Goal: Transaction & Acquisition: Purchase product/service

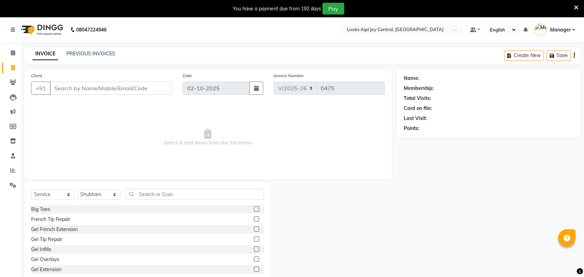
select select "6032"
select select "service"
select select "92840"
click at [180, 195] on input "text" at bounding box center [195, 194] width 138 height 11
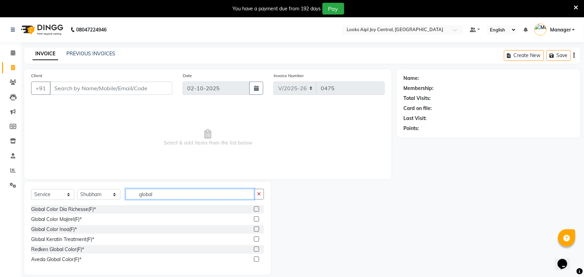
type input "global"
click at [112, 194] on select "Select Stylist [PERSON_NAME] [PERSON_NAME] Counter Deepak_pdct [PERSON_NAME] [P…" at bounding box center [98, 194] width 43 height 11
select select "92841"
click at [77, 189] on select "Select Stylist [PERSON_NAME] [PERSON_NAME] Counter Deepak_pdct [PERSON_NAME] [P…" at bounding box center [98, 194] width 43 height 11
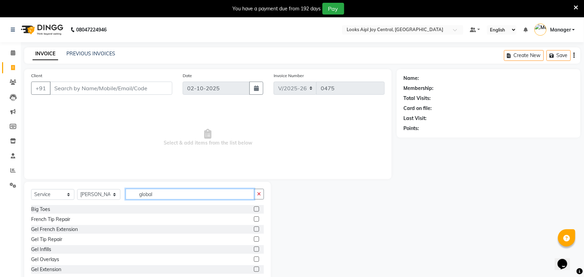
drag, startPoint x: 168, startPoint y: 195, endPoint x: 134, endPoint y: 196, distance: 33.9
click at [134, 196] on input "global" at bounding box center [190, 194] width 129 height 11
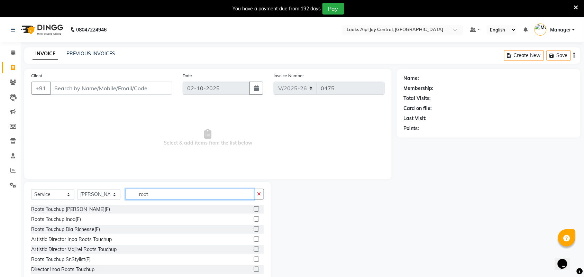
type input "root"
click at [254, 219] on label at bounding box center [256, 219] width 5 height 5
click at [254, 219] on input "checkbox" at bounding box center [256, 219] width 4 height 4
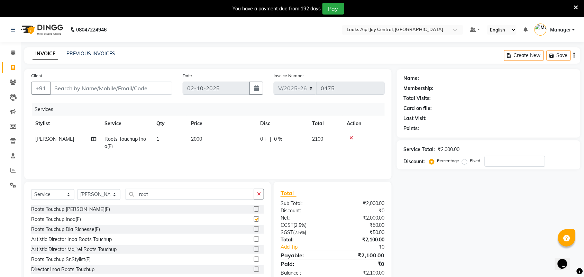
checkbox input "false"
click at [199, 139] on span "2000" at bounding box center [196, 139] width 11 height 6
select select "92841"
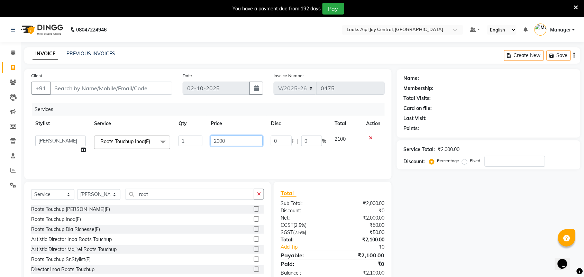
drag, startPoint x: 229, startPoint y: 139, endPoint x: 192, endPoint y: 137, distance: 37.1
click at [192, 137] on tr "[PERSON_NAME] [PERSON_NAME] Aslaam_pdct Counter Deepak_pdct Dheeraj_pdct Dheera…" at bounding box center [208, 145] width 354 height 26
type input "6"
type input "1500"
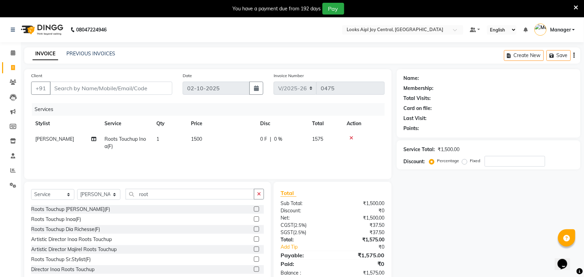
click at [240, 155] on div "Services Stylist Service Qty Price Disc Total Action [PERSON_NAME] Roots Touchu…" at bounding box center [208, 137] width 354 height 69
click at [505, 161] on input "number" at bounding box center [515, 161] width 61 height 11
type input "3"
click at [99, 88] on input "Client" at bounding box center [111, 88] width 123 height 13
click at [137, 89] on input "Client" at bounding box center [111, 88] width 123 height 13
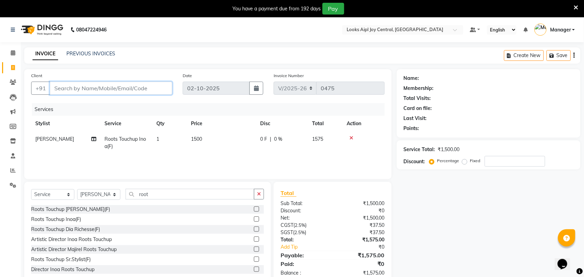
type input "9"
type input "0"
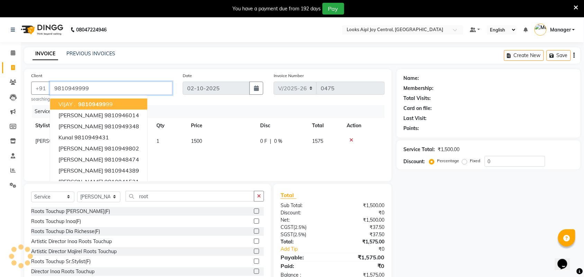
type input "9810949999"
select select "1: Object"
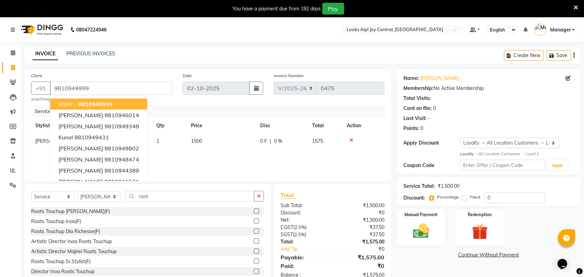
click at [126, 106] on button "VIJAY . 98109499 99" at bounding box center [98, 104] width 97 height 11
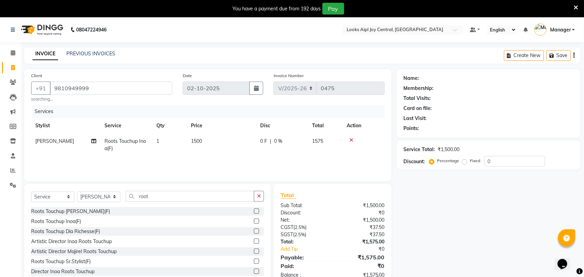
select select "1: Object"
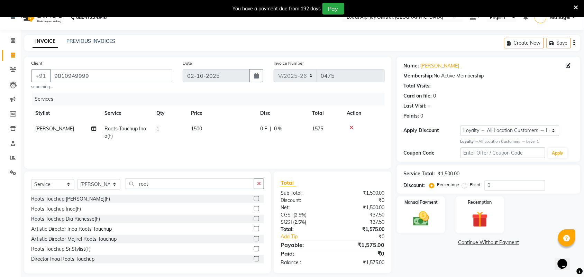
scroll to position [19, 0]
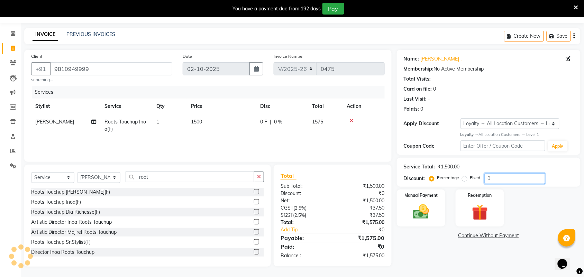
drag, startPoint x: 489, startPoint y: 174, endPoint x: 447, endPoint y: 174, distance: 42.2
click at [447, 174] on div "Percentage Fixed 0" at bounding box center [488, 178] width 115 height 11
type input "36.5"
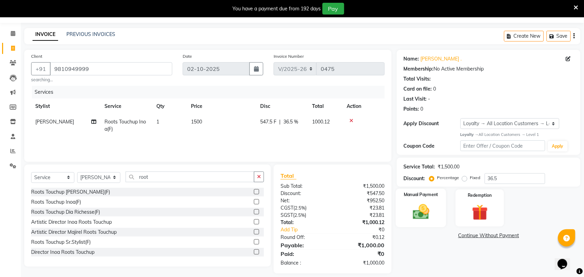
click at [426, 224] on div "Manual Payment" at bounding box center [421, 208] width 51 height 39
click at [471, 235] on span "CASH" at bounding box center [468, 236] width 15 height 8
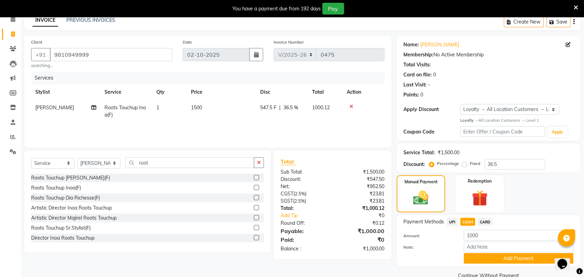
scroll to position [47, 0]
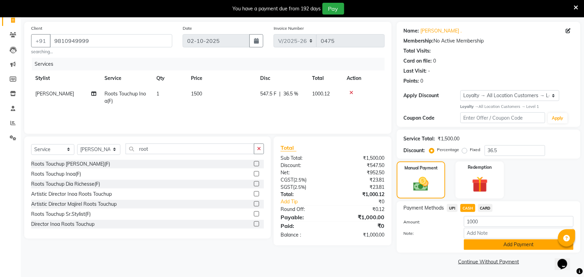
click at [520, 249] on button "Add Payment" at bounding box center [519, 245] width 110 height 11
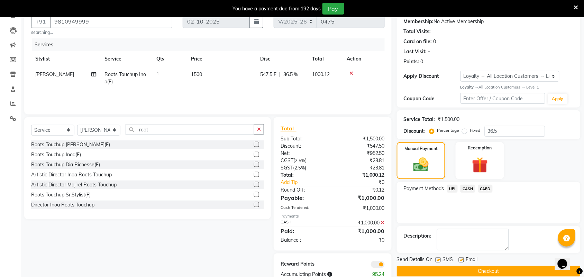
scroll to position [85, 0]
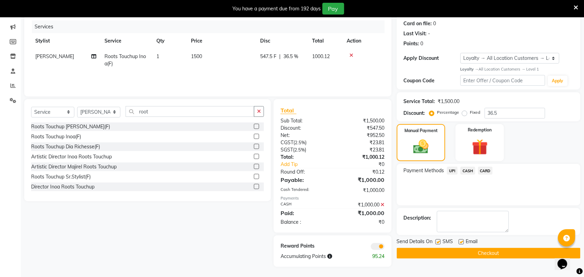
click at [473, 252] on button "Checkout" at bounding box center [489, 253] width 184 height 11
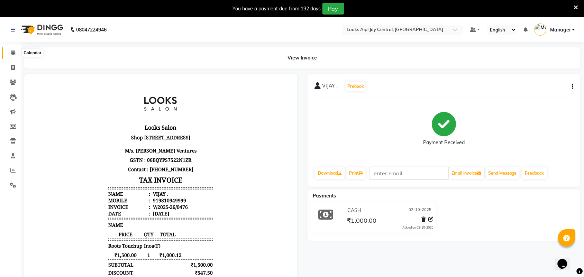
click at [11, 52] on icon at bounding box center [13, 52] width 4 height 5
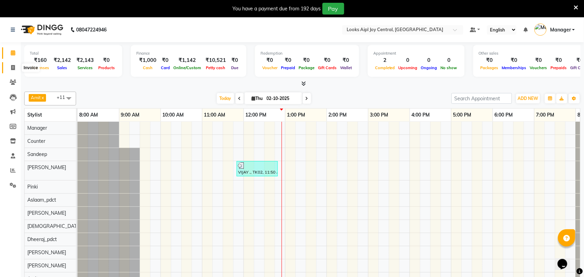
click at [15, 69] on span at bounding box center [13, 68] width 12 height 8
select select "service"
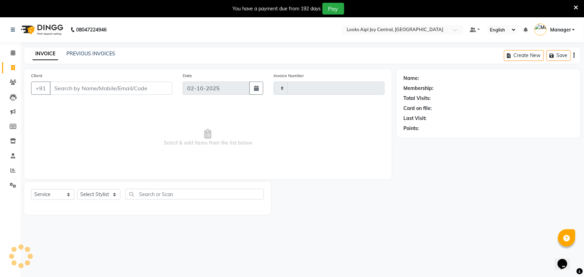
type input "0477"
select select "6032"
drag, startPoint x: 93, startPoint y: 196, endPoint x: 91, endPoint y: 191, distance: 5.4
click at [93, 196] on select "Select Stylist [PERSON_NAME] [PERSON_NAME] Counter Deepak_pdct [PERSON_NAME] [P…" at bounding box center [98, 194] width 43 height 11
click at [97, 194] on select "Select Stylist [PERSON_NAME] [PERSON_NAME] Counter Deepak_pdct [PERSON_NAME] [P…" at bounding box center [98, 194] width 43 height 11
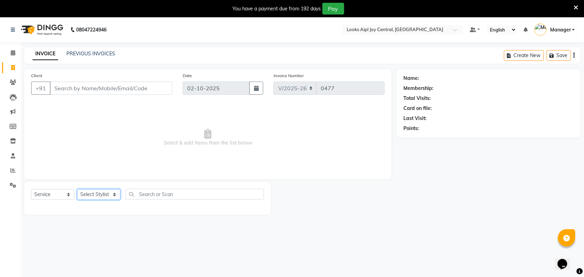
select select "92843"
click at [77, 189] on select "Select Stylist [PERSON_NAME] [PERSON_NAME] Counter Deepak_pdct [PERSON_NAME] [P…" at bounding box center [98, 194] width 43 height 11
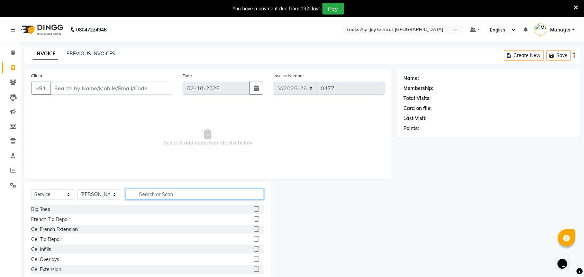
click at [155, 196] on input "text" at bounding box center [195, 194] width 138 height 11
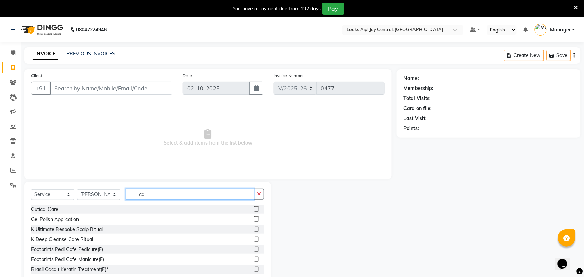
type input "c"
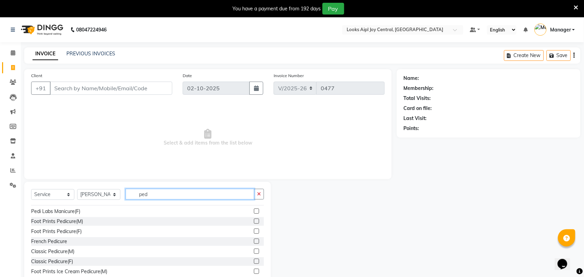
scroll to position [43, 0]
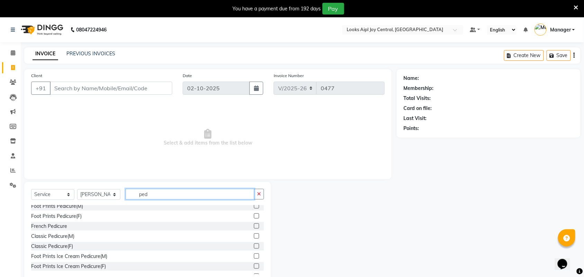
type input "ped"
click at [254, 246] on label at bounding box center [256, 246] width 5 height 5
click at [254, 246] on input "checkbox" at bounding box center [256, 246] width 4 height 4
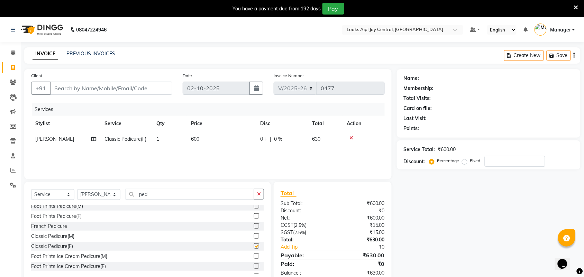
checkbox input "false"
click at [94, 196] on select "Select Stylist [PERSON_NAME] [PERSON_NAME] Counter Deepak_pdct [PERSON_NAME] [P…" at bounding box center [98, 194] width 43 height 11
select select "93291"
click at [77, 189] on select "Select Stylist [PERSON_NAME] [PERSON_NAME] Counter Deepak_pdct [PERSON_NAME] [P…" at bounding box center [98, 194] width 43 height 11
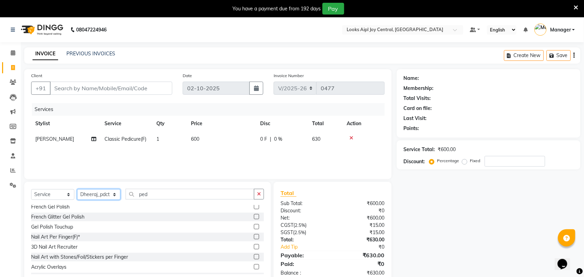
scroll to position [260, 0]
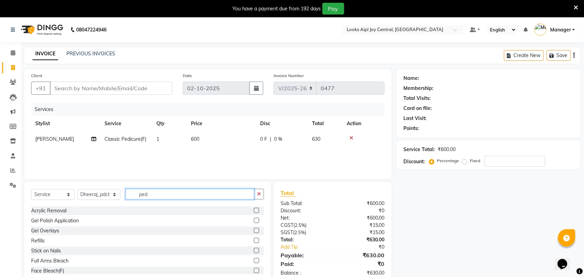
click at [166, 192] on input "ped" at bounding box center [190, 194] width 129 height 11
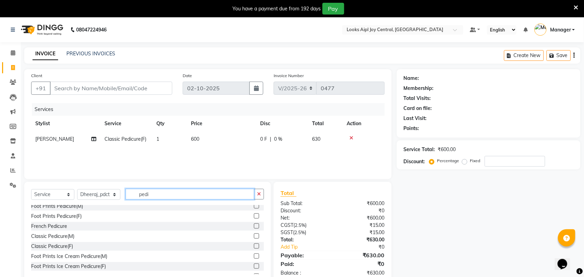
type input "pedi"
click at [254, 236] on label at bounding box center [256, 236] width 5 height 5
click at [254, 236] on input "checkbox" at bounding box center [256, 236] width 4 height 4
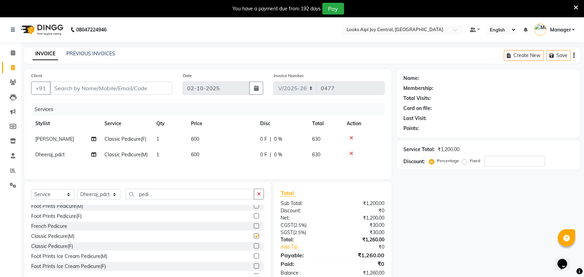
checkbox input "false"
click at [196, 141] on span "600" at bounding box center [195, 139] width 8 height 6
select select "92843"
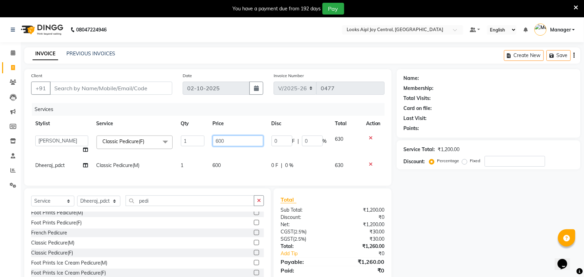
drag, startPoint x: 228, startPoint y: 139, endPoint x: 201, endPoint y: 142, distance: 26.8
click at [201, 142] on tr "[PERSON_NAME] [PERSON_NAME] Aslaam_pdct Counter Deepak_pdct Dheeraj_pdct Dheera…" at bounding box center [208, 145] width 354 height 26
type input "850"
click at [218, 164] on div "Services Stylist Service Qty Price Disc Total Action [PERSON_NAME] [PERSON_NAME…" at bounding box center [208, 141] width 354 height 76
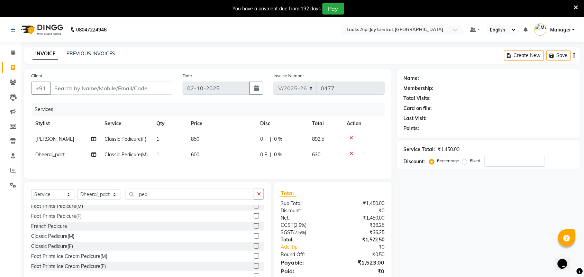
click at [197, 152] on span "600" at bounding box center [195, 155] width 8 height 6
select select "93291"
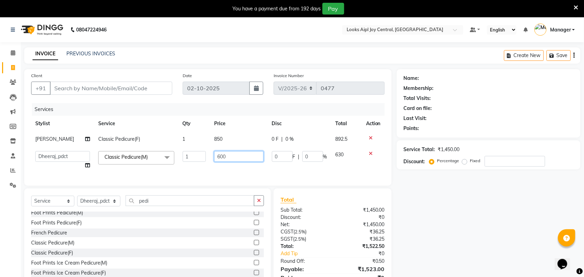
drag, startPoint x: 215, startPoint y: 155, endPoint x: 235, endPoint y: 157, distance: 20.3
click at [235, 157] on input "600" at bounding box center [238, 156] width 49 height 11
type input "850"
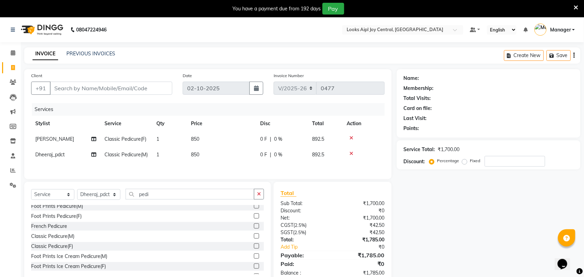
click at [226, 171] on div "Services Stylist Service Qty Price Disc Total Action Hasan_pdct Classic Pedicur…" at bounding box center [208, 137] width 354 height 69
drag, startPoint x: 167, startPoint y: 195, endPoint x: 133, endPoint y: 198, distance: 34.1
click at [133, 198] on input "pedi" at bounding box center [190, 194] width 129 height 11
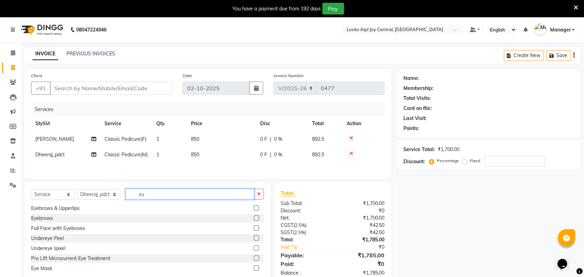
scroll to position [11, 0]
type input "eye"
click at [254, 219] on label at bounding box center [256, 218] width 5 height 5
click at [254, 219] on input "checkbox" at bounding box center [256, 219] width 4 height 4
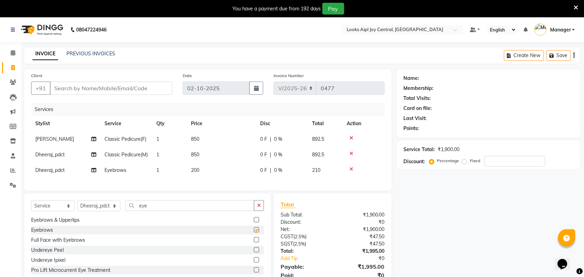
checkbox input "false"
drag, startPoint x: 169, startPoint y: 212, endPoint x: 131, endPoint y: 212, distance: 37.7
click at [131, 211] on input "eye" at bounding box center [190, 205] width 129 height 11
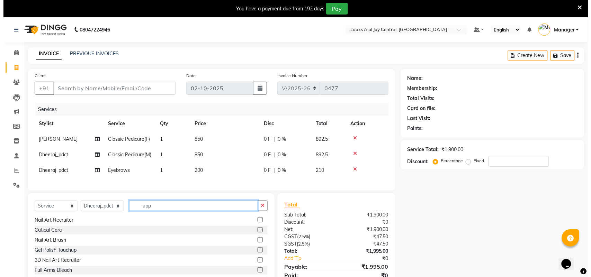
scroll to position [0, 0]
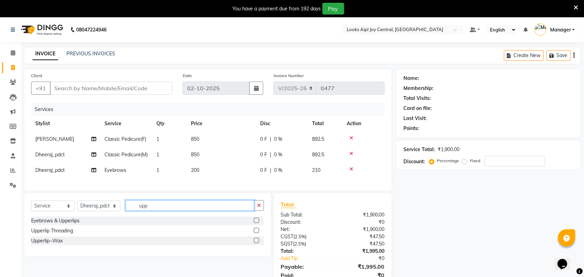
type input "upp"
click at [256, 233] on label at bounding box center [256, 230] width 5 height 5
click at [256, 233] on input "checkbox" at bounding box center [256, 231] width 4 height 4
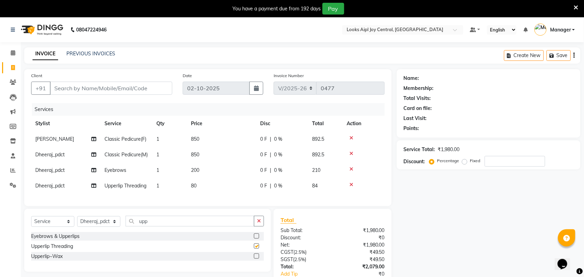
checkbox input "false"
click at [195, 173] on span "200" at bounding box center [195, 170] width 8 height 6
select select "93291"
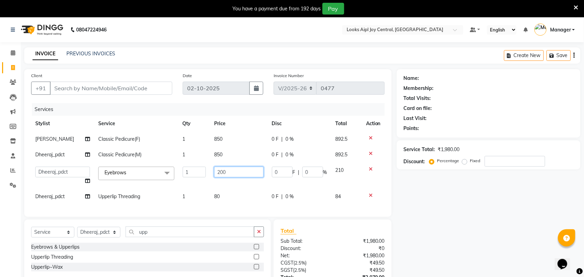
drag, startPoint x: 233, startPoint y: 171, endPoint x: 210, endPoint y: 175, distance: 23.1
click at [210, 175] on td "200" at bounding box center [239, 176] width 58 height 26
type input "100"
click at [241, 185] on tbody "[PERSON_NAME] Classic Pedicure(F) 1 850 0 F | 0 % 892.5 Dheeraj_pdct Classic Pe…" at bounding box center [208, 168] width 354 height 73
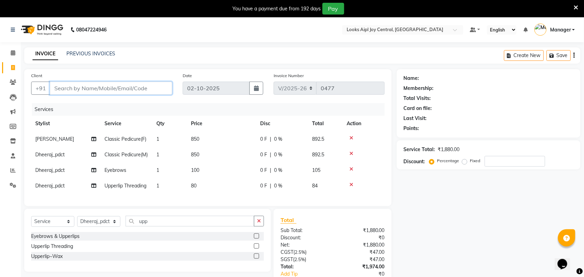
click at [141, 88] on input "Client" at bounding box center [111, 88] width 123 height 13
type input "9"
type input "0"
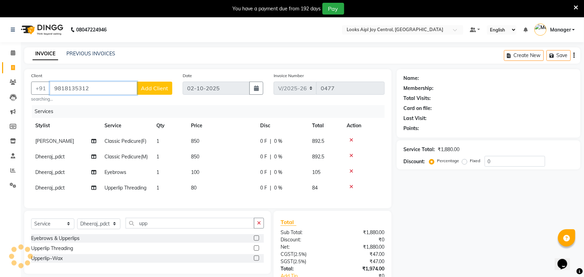
type input "9818135312"
click at [150, 87] on span "Add Client" at bounding box center [154, 88] width 27 height 7
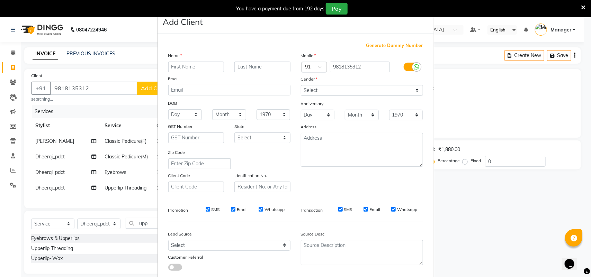
click at [201, 69] on input "text" at bounding box center [196, 67] width 56 height 11
type input "meera"
click at [367, 90] on select "Select [DEMOGRAPHIC_DATA] [DEMOGRAPHIC_DATA] Other Prefer Not To Say" at bounding box center [362, 90] width 122 height 11
select select "[DEMOGRAPHIC_DATA]"
click at [301, 85] on select "Select [DEMOGRAPHIC_DATA] [DEMOGRAPHIC_DATA] Other Prefer Not To Say" at bounding box center [362, 90] width 122 height 11
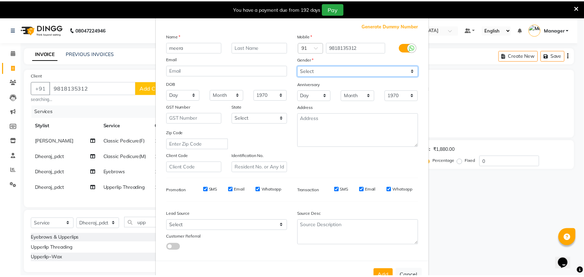
scroll to position [40, 0]
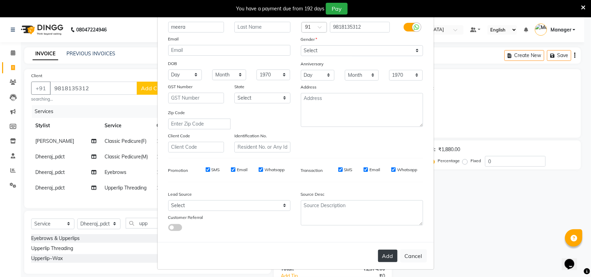
click at [389, 259] on button "Add" at bounding box center [387, 256] width 19 height 12
select select
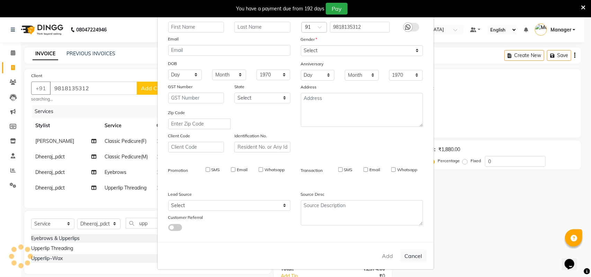
select select
checkbox input "false"
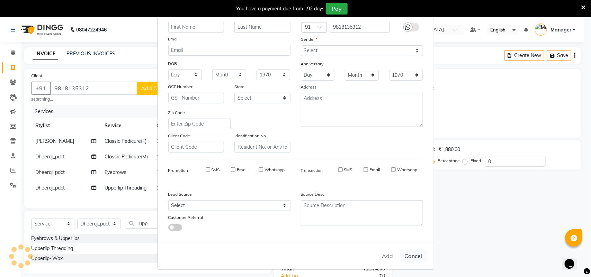
checkbox input "false"
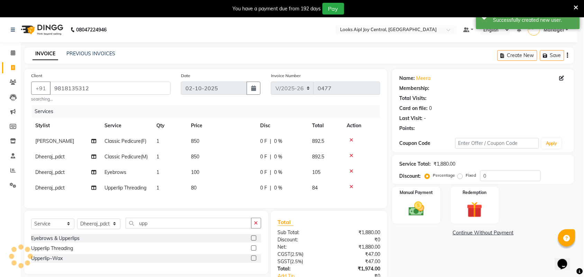
select select "1: Object"
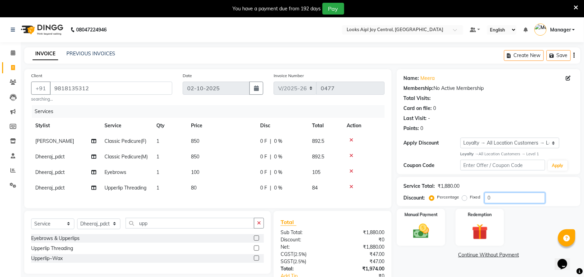
drag, startPoint x: 497, startPoint y: 198, endPoint x: 444, endPoint y: 195, distance: 53.0
click at [444, 195] on div "Percentage Fixed 0" at bounding box center [488, 198] width 115 height 11
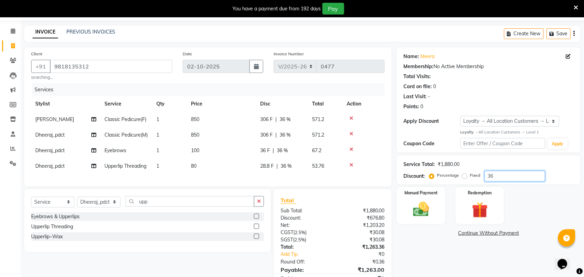
scroll to position [60, 0]
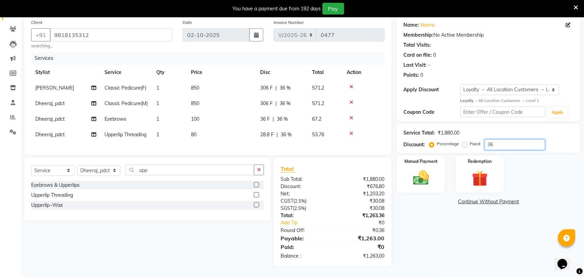
type input "3"
type input "36"
click at [424, 174] on img at bounding box center [421, 178] width 27 height 19
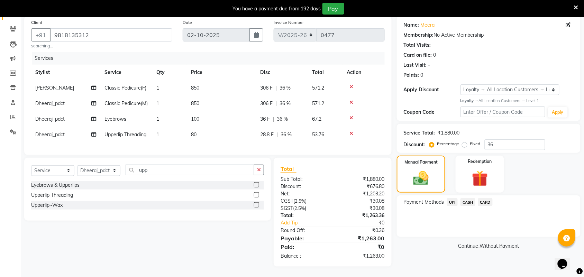
click at [466, 198] on span "CASH" at bounding box center [468, 202] width 15 height 8
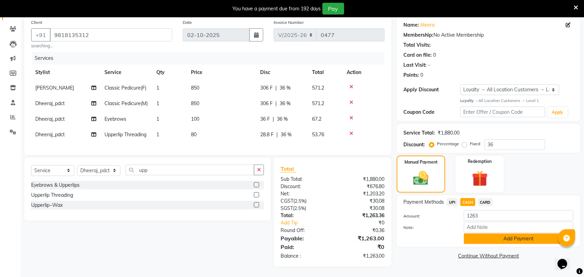
click at [488, 236] on button "Add Payment" at bounding box center [519, 239] width 110 height 11
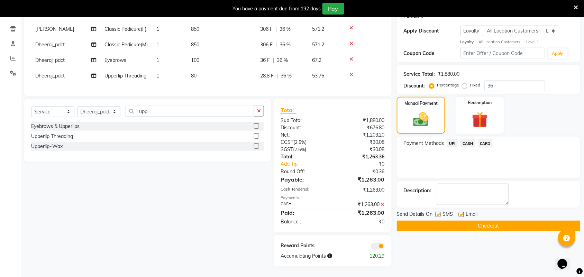
scroll to position [118, 0]
click at [471, 221] on button "Checkout" at bounding box center [489, 226] width 184 height 11
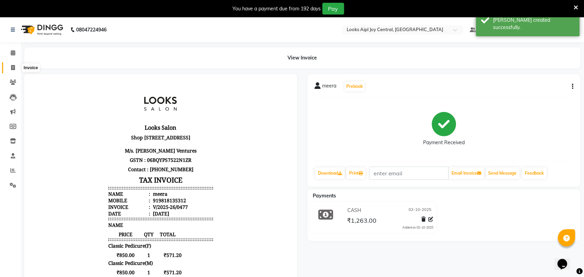
click at [12, 70] on span at bounding box center [13, 68] width 12 height 8
select select "service"
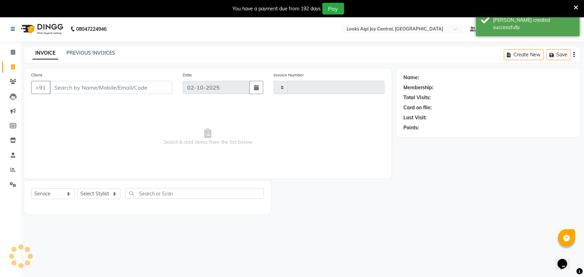
type input "0478"
select select "6032"
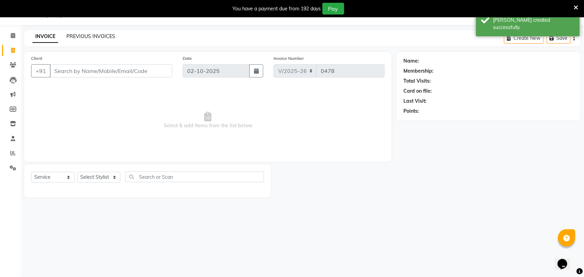
click at [90, 39] on link "PREVIOUS INVOICES" at bounding box center [90, 36] width 49 height 6
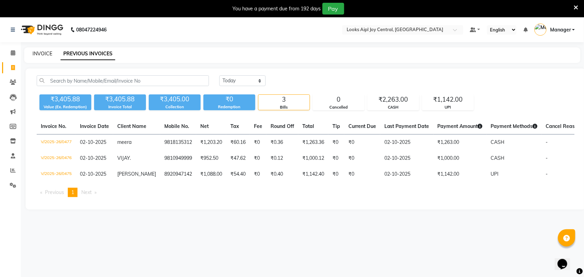
click at [42, 51] on link "INVOICE" at bounding box center [43, 54] width 20 height 6
select select "6032"
select select "service"
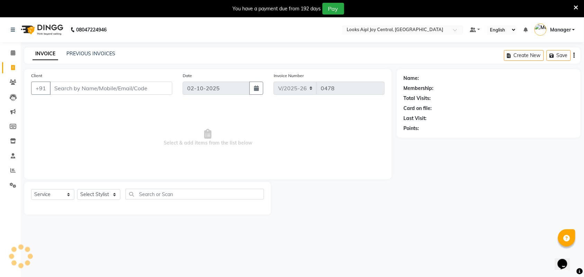
scroll to position [1, 0]
click at [92, 49] on link "PREVIOUS INVOICES" at bounding box center [90, 52] width 49 height 6
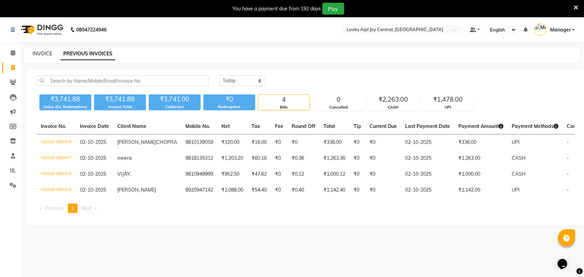
click at [38, 56] on link "INVOICE" at bounding box center [43, 54] width 20 height 6
select select "service"
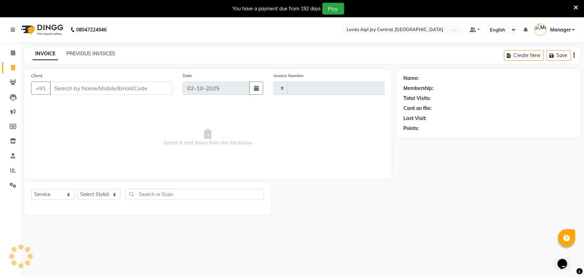
scroll to position [17, 0]
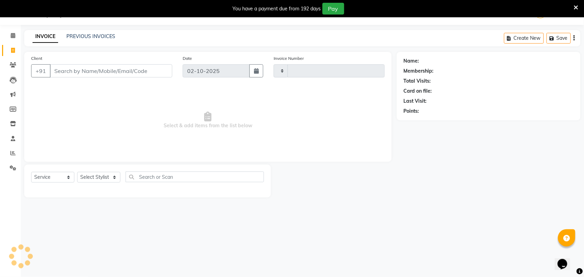
type input "0479"
select select "6032"
click at [111, 179] on select "Select Stylist [PERSON_NAME] [PERSON_NAME] Counter Deepak_pdct [PERSON_NAME] [P…" at bounding box center [98, 177] width 43 height 11
click at [279, 260] on div "08047224946 Select Location × Looks Aipl Joy Central, Gurgaon Default Panel My …" at bounding box center [292, 138] width 584 height 277
click at [102, 175] on select "Select Stylist [PERSON_NAME] [PERSON_NAME] Counter Deepak_pdct [PERSON_NAME] [P…" at bounding box center [98, 177] width 43 height 11
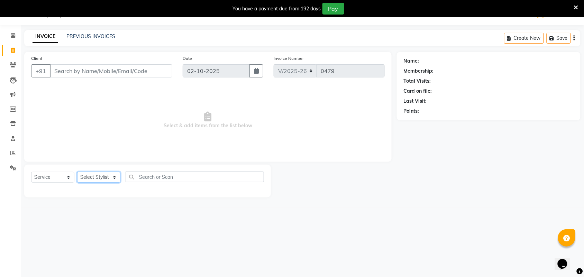
select select "64207"
click at [77, 172] on select "Select Stylist [PERSON_NAME] [PERSON_NAME] Counter Deepak_pdct [PERSON_NAME] [P…" at bounding box center [98, 177] width 43 height 11
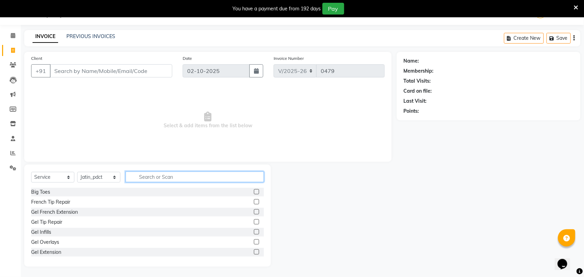
click at [182, 175] on input "text" at bounding box center [195, 177] width 138 height 11
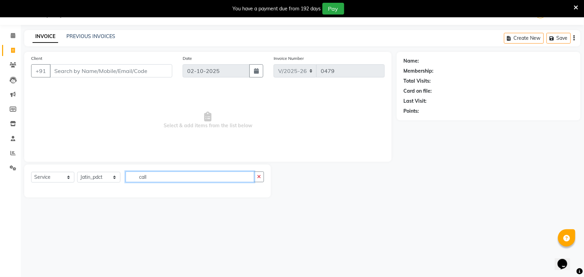
scroll to position [0, 0]
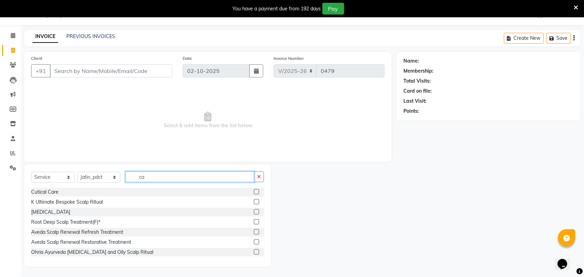
type input "c"
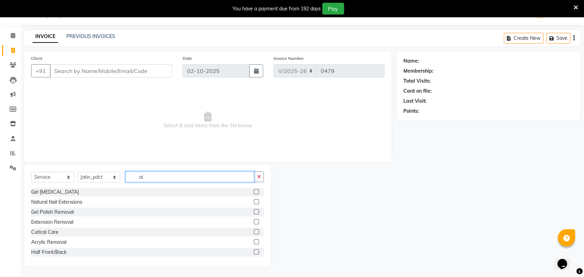
type input "a"
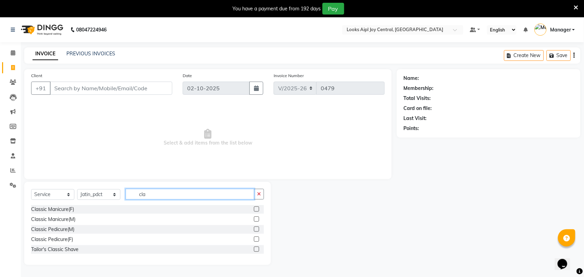
type input "cla"
click at [99, 193] on select "Select Stylist [PERSON_NAME] [PERSON_NAME] Counter Deepak_pdct [PERSON_NAME] [P…" at bounding box center [98, 194] width 43 height 11
select select "43316"
click at [77, 189] on select "Select Stylist [PERSON_NAME] [PERSON_NAME] Counter Deepak_pdct [PERSON_NAME] [P…" at bounding box center [98, 194] width 43 height 11
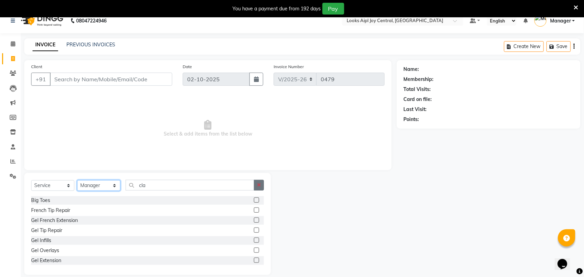
scroll to position [17, 0]
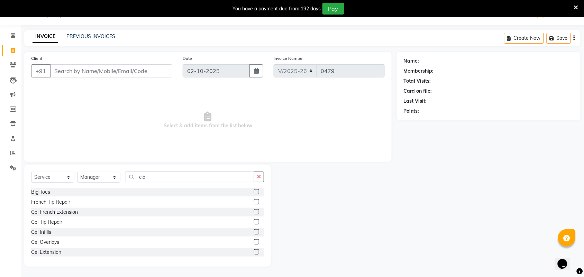
click at [259, 178] on icon "button" at bounding box center [259, 176] width 4 height 5
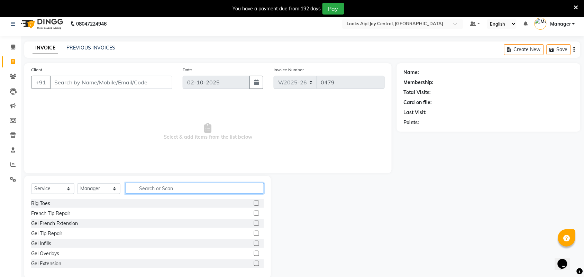
scroll to position [0, 0]
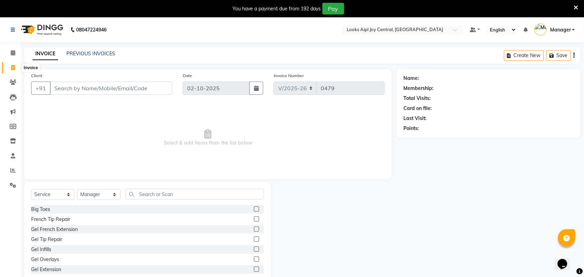
click at [13, 69] on icon at bounding box center [13, 67] width 4 height 5
select select "service"
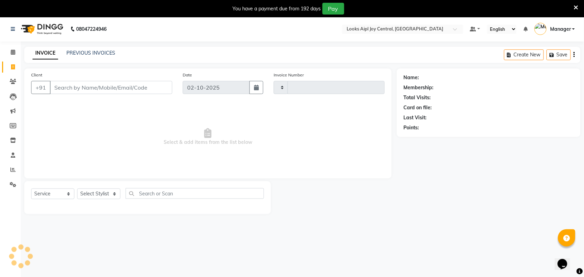
type input "0479"
select select "6032"
click at [11, 51] on icon at bounding box center [13, 52] width 4 height 5
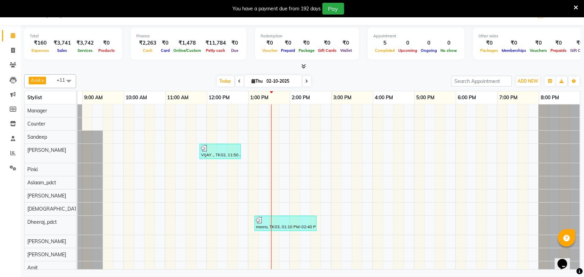
click at [324, 175] on div "VIJAY ., TK02, 11:50 AM-12:50 PM, Roots Touchup Inoa(F) meera, TK03, 01:10 PM-0…" at bounding box center [310, 190] width 540 height 170
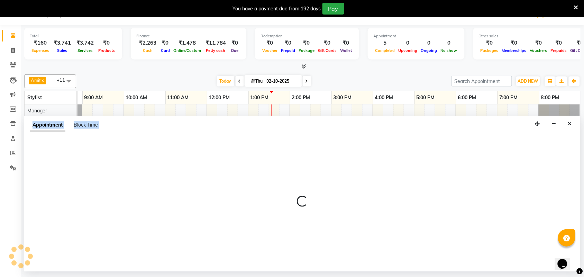
click at [324, 175] on div at bounding box center [302, 204] width 557 height 134
select select "92842"
select select "tentative"
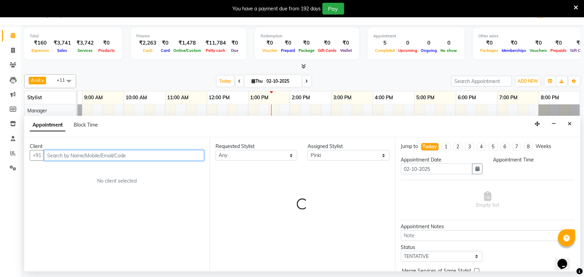
select select "885"
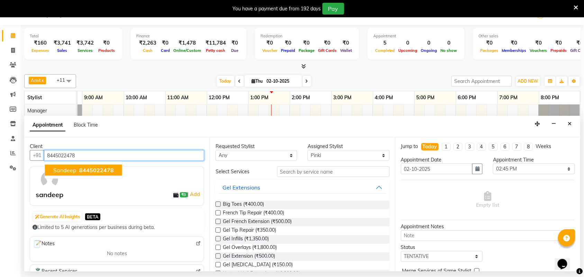
click at [107, 167] on span "8445022478" at bounding box center [96, 170] width 35 height 7
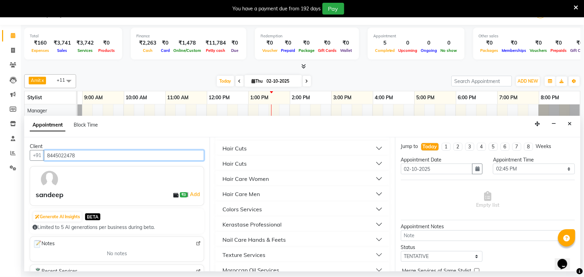
scroll to position [216, 0]
type input "8445022478"
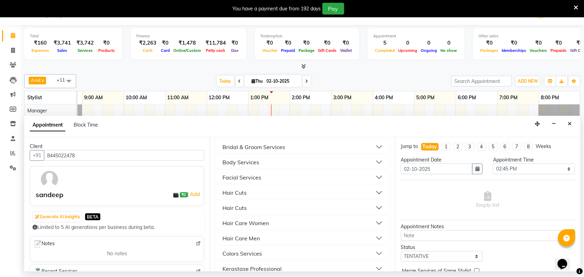
click at [354, 208] on button "Hair Cuts" at bounding box center [302, 208] width 169 height 12
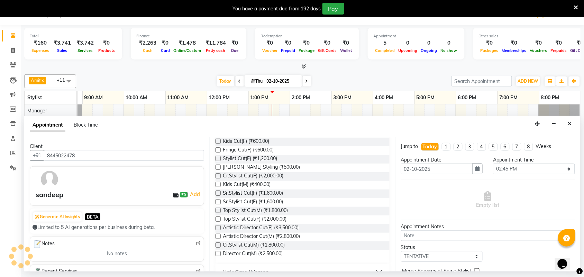
scroll to position [346, 0]
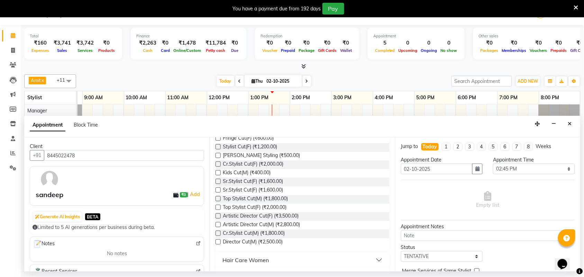
click at [219, 215] on label at bounding box center [218, 216] width 5 height 5
click at [219, 215] on input "checkbox" at bounding box center [218, 217] width 4 height 4
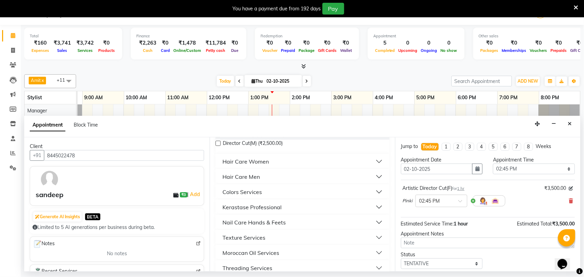
checkbox input "false"
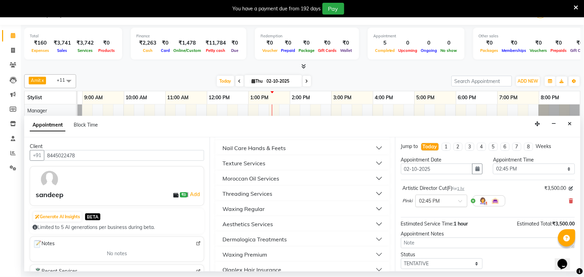
click at [458, 201] on div at bounding box center [441, 200] width 51 height 7
click at [437, 249] on div "03:30 PM" at bounding box center [441, 252] width 51 height 13
click at [569, 200] on icon at bounding box center [571, 201] width 4 height 5
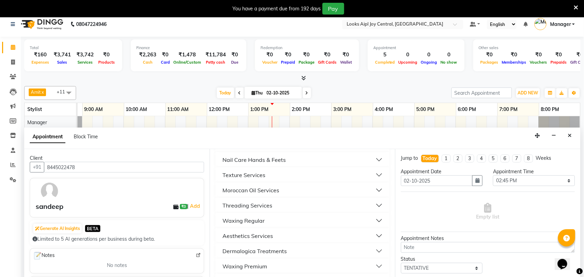
scroll to position [0, 0]
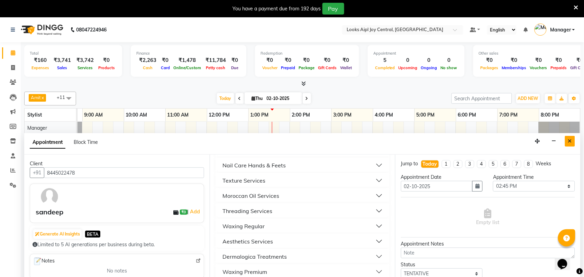
click at [568, 142] on button "Close" at bounding box center [570, 141] width 10 height 11
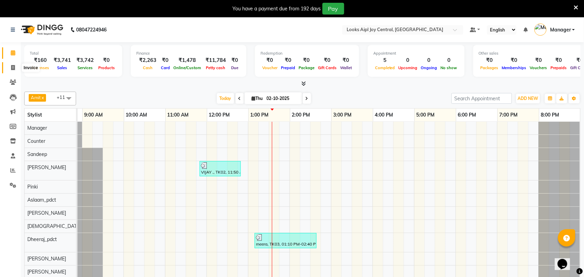
click at [13, 70] on icon at bounding box center [13, 67] width 4 height 5
select select "service"
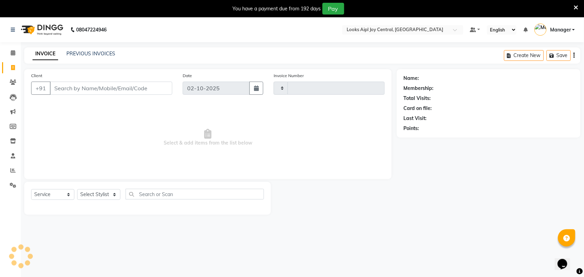
type input "0479"
select select "6032"
click at [91, 58] on div "INVOICE PREVIOUS INVOICES Create New Save" at bounding box center [302, 55] width 557 height 16
click at [106, 51] on link "PREVIOUS INVOICES" at bounding box center [90, 54] width 49 height 6
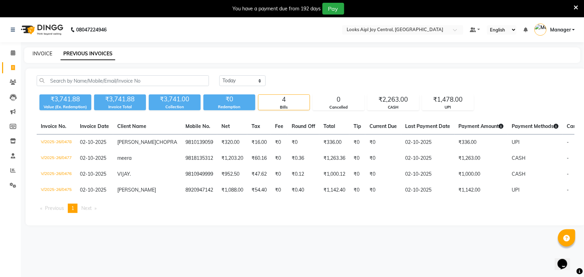
click at [44, 51] on link "INVOICE" at bounding box center [43, 54] width 20 height 6
select select "service"
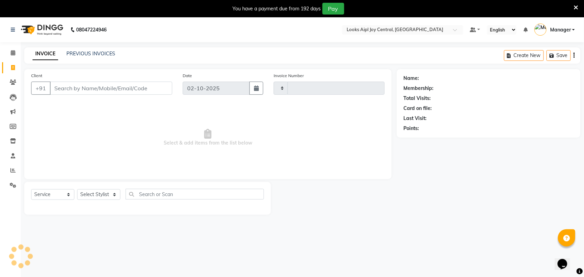
scroll to position [17, 0]
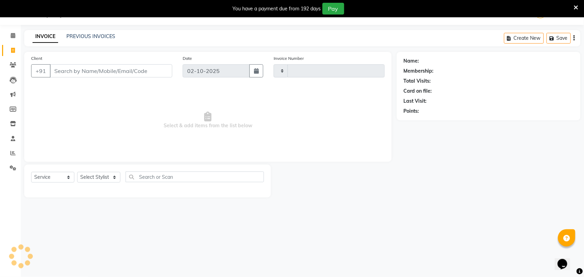
type input "0479"
select select "6032"
drag, startPoint x: 57, startPoint y: 167, endPoint x: 231, endPoint y: 234, distance: 185.7
click at [231, 234] on div "08047224946 Select Location × Looks Aipl Joy Central, Gurgaon Default Panel My …" at bounding box center [292, 138] width 584 height 277
click at [122, 70] on input "Client" at bounding box center [111, 70] width 123 height 13
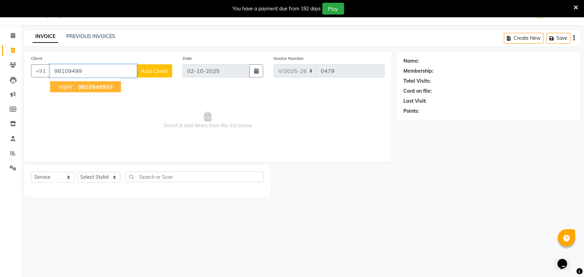
click at [93, 89] on span "98109499" at bounding box center [92, 86] width 28 height 7
type input "9810949999"
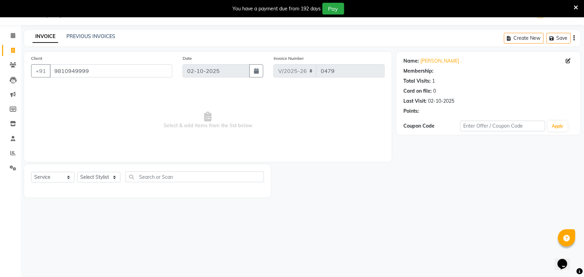
select select "1: Object"
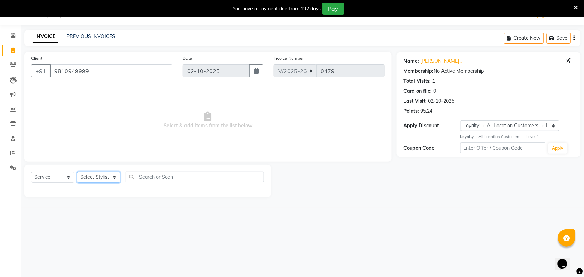
click at [89, 181] on select "Select Stylist [PERSON_NAME] [PERSON_NAME] Counter Deepak_pdct [PERSON_NAME] [P…" at bounding box center [98, 177] width 43 height 11
select select "92844"
click at [77, 172] on select "Select Stylist [PERSON_NAME] [PERSON_NAME] Counter Deepak_pdct [PERSON_NAME] [P…" at bounding box center [98, 177] width 43 height 11
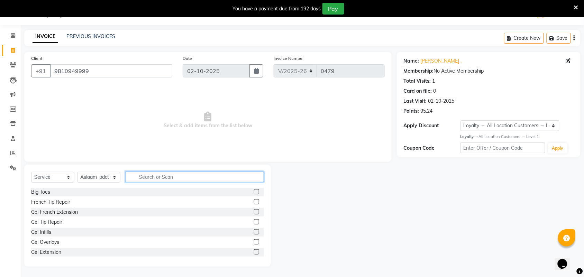
click at [157, 178] on input "text" at bounding box center [195, 177] width 138 height 11
type input "cla"
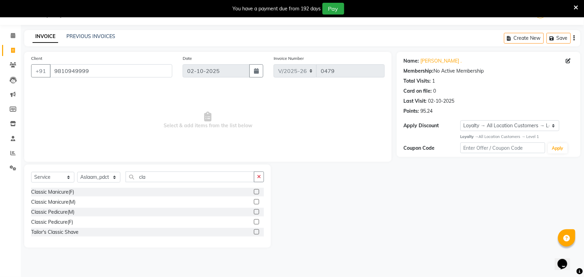
click at [255, 212] on label at bounding box center [256, 211] width 5 height 5
click at [255, 212] on input "checkbox" at bounding box center [256, 212] width 4 height 4
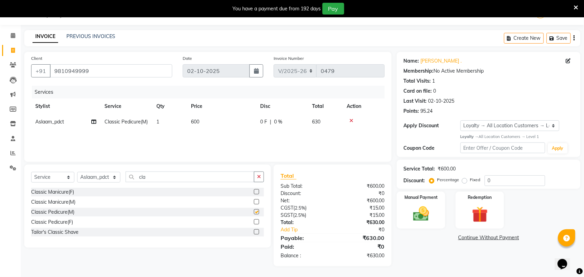
checkbox input "false"
click at [202, 119] on td "600" at bounding box center [221, 122] width 69 height 16
select select "92844"
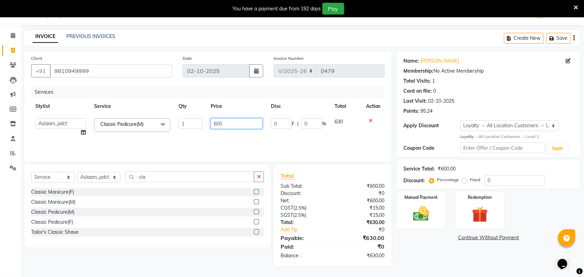
drag, startPoint x: 232, startPoint y: 121, endPoint x: 212, endPoint y: 123, distance: 20.2
click at [212, 123] on input "600" at bounding box center [237, 123] width 52 height 11
type input "850"
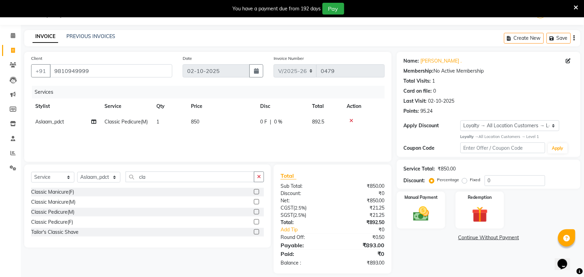
click at [267, 143] on div "Services Stylist Service Qty Price Disc Total Action Aslaam_pdct Classic Pedicu…" at bounding box center [208, 120] width 354 height 69
drag, startPoint x: 501, startPoint y: 179, endPoint x: 467, endPoint y: 181, distance: 34.7
click at [467, 181] on div "Percentage Fixed 0" at bounding box center [488, 180] width 115 height 11
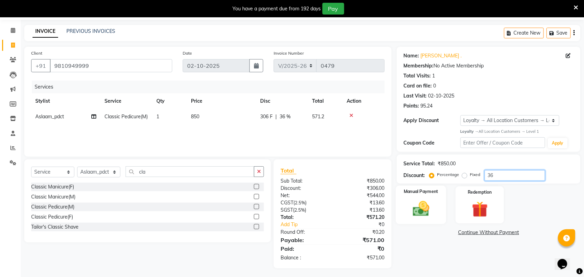
scroll to position [24, 0]
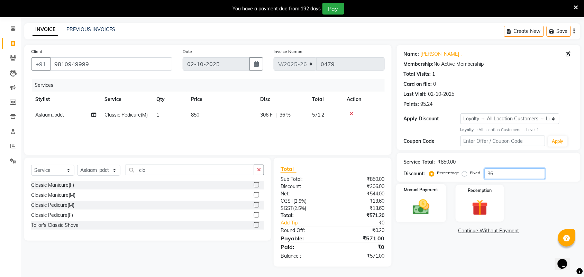
type input "36"
click at [426, 207] on img at bounding box center [421, 207] width 27 height 19
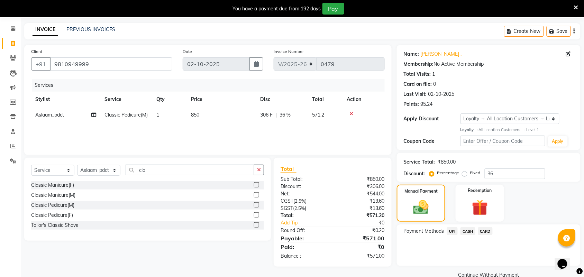
click at [469, 232] on span "CASH" at bounding box center [468, 231] width 15 height 8
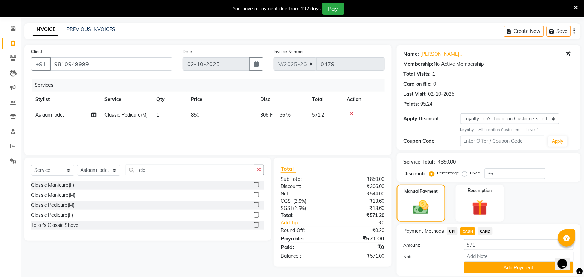
scroll to position [47, 0]
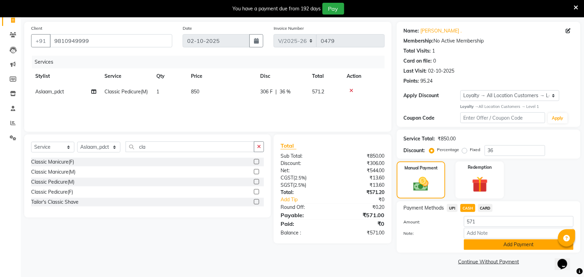
click at [478, 243] on button "Add Payment" at bounding box center [519, 245] width 110 height 11
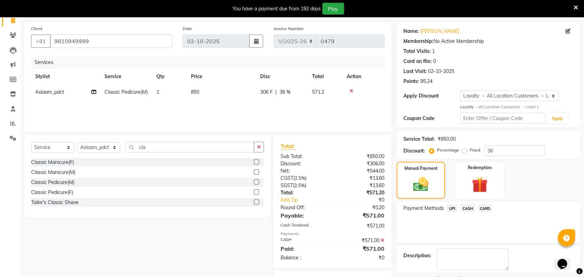
scroll to position [0, 0]
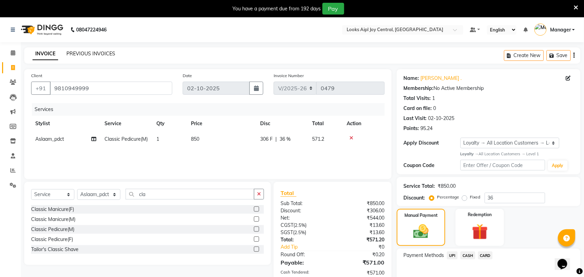
click at [93, 54] on link "PREVIOUS INVOICES" at bounding box center [90, 54] width 49 height 6
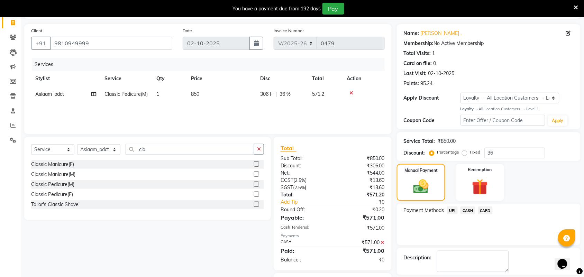
scroll to position [82, 0]
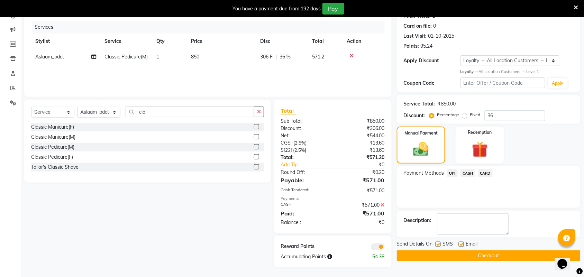
click at [461, 254] on button "Checkout" at bounding box center [489, 256] width 184 height 11
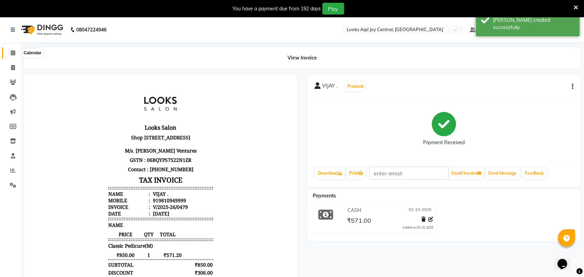
click at [11, 54] on icon at bounding box center [13, 52] width 4 height 5
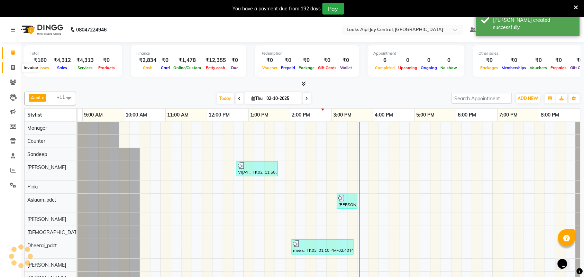
click at [12, 68] on icon at bounding box center [13, 67] width 4 height 5
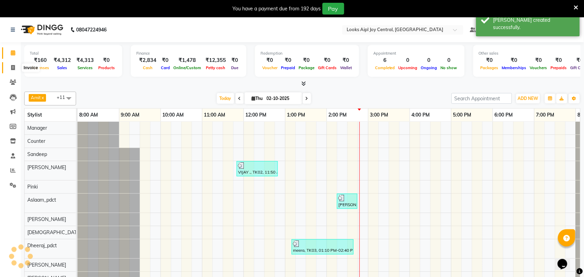
select select "6032"
select select "service"
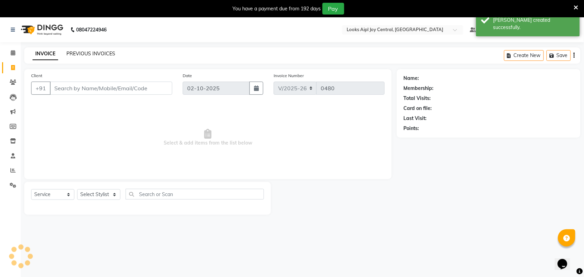
click at [85, 51] on link "PREVIOUS INVOICES" at bounding box center [90, 54] width 49 height 6
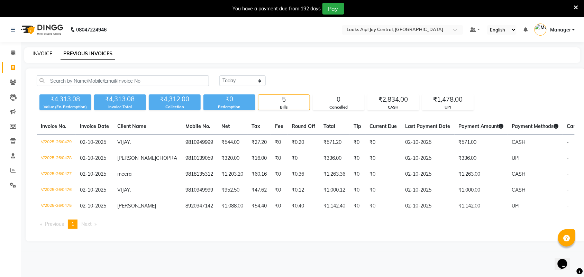
click at [39, 51] on link "INVOICE" at bounding box center [43, 54] width 20 height 6
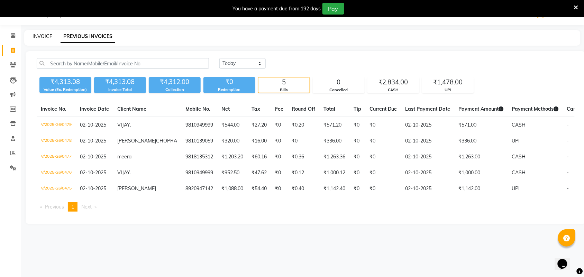
select select "6032"
select select "service"
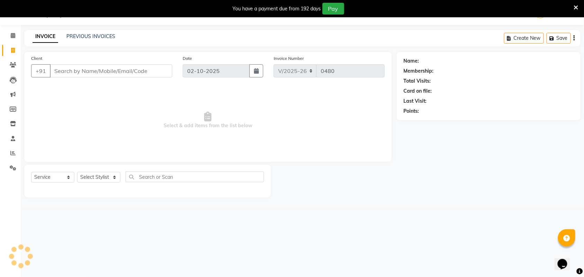
scroll to position [0, 0]
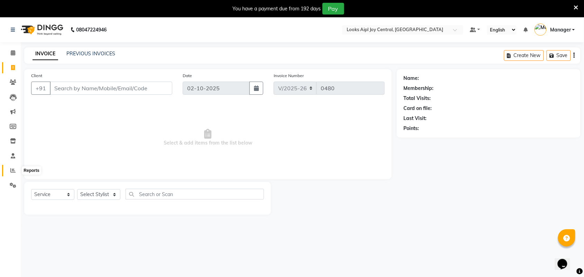
click at [12, 170] on icon at bounding box center [12, 170] width 5 height 5
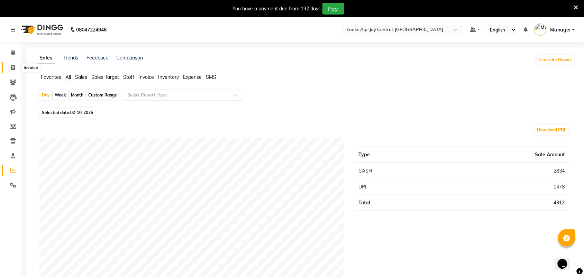
click at [15, 66] on icon at bounding box center [13, 67] width 4 height 5
select select "6032"
select select "service"
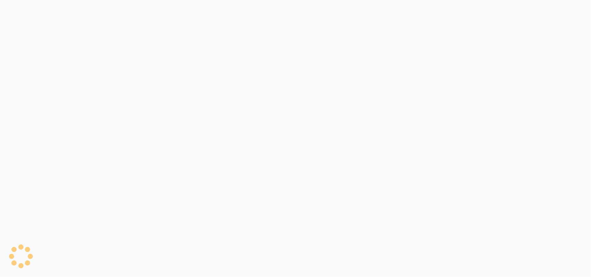
select select "6032"
select select "service"
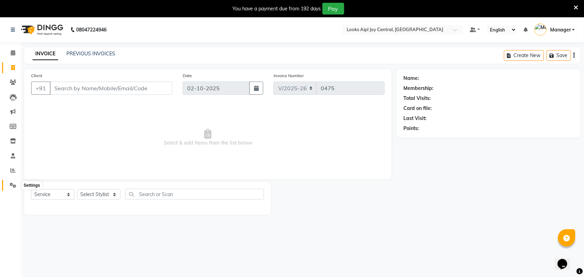
click at [7, 182] on span at bounding box center [13, 186] width 12 height 8
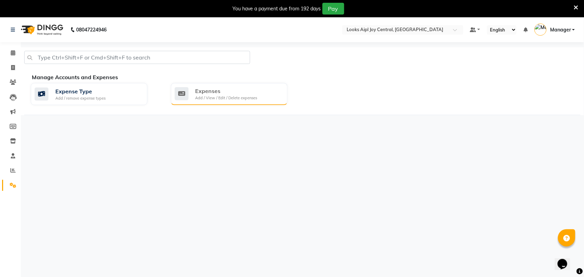
click at [212, 95] on div "Add / View / Edit / Delete expenses" at bounding box center [227, 98] width 62 height 6
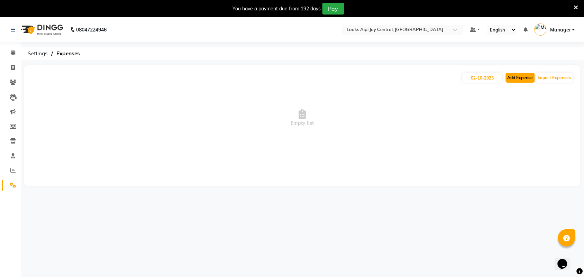
click at [513, 78] on button "Add Expense" at bounding box center [520, 78] width 29 height 10
select select "1"
select select "5008"
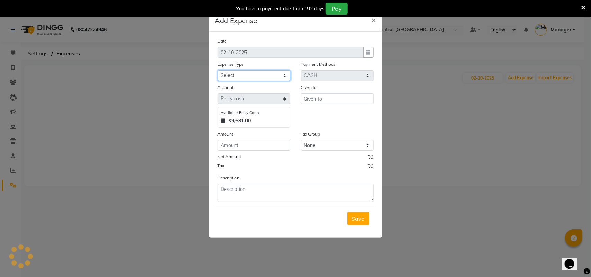
click at [256, 75] on select "Select Accommodation Aesthetics Bank Deposit BLINKIT Cash Handover Client Refun…" at bounding box center [254, 75] width 73 height 11
select select "24890"
click at [218, 70] on select "Select Accommodation Aesthetics Bank Deposit BLINKIT Cash Handover Client Refun…" at bounding box center [254, 75] width 73 height 11
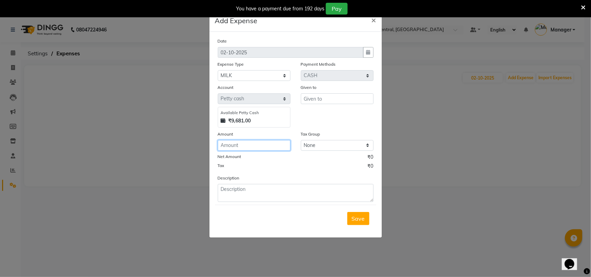
click at [250, 144] on input "number" at bounding box center [254, 145] width 73 height 11
type input "160"
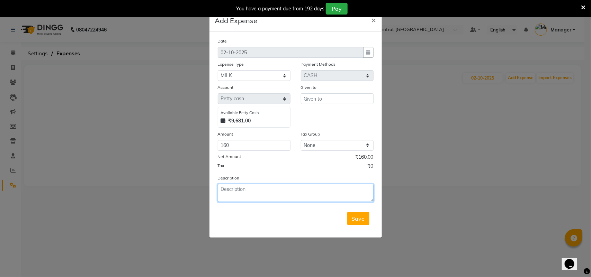
click at [288, 193] on textarea at bounding box center [296, 193] width 156 height 18
type textarea "milk, ginger"
click at [357, 217] on span "Save" at bounding box center [358, 218] width 13 height 7
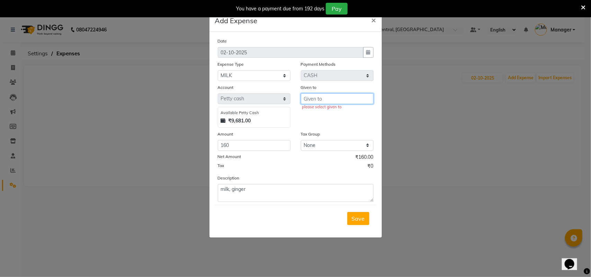
click at [326, 101] on input "text" at bounding box center [337, 98] width 73 height 11
type input "r"
type input "160"
click at [359, 217] on span "Save" at bounding box center [358, 218] width 13 height 7
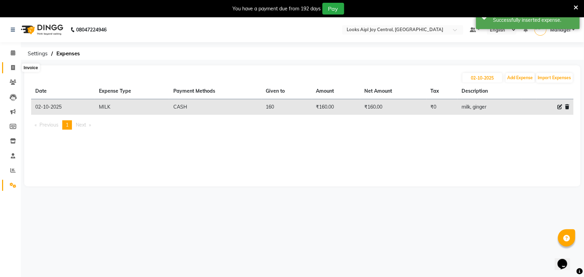
click at [13, 66] on icon at bounding box center [13, 67] width 4 height 5
select select "6032"
select select "service"
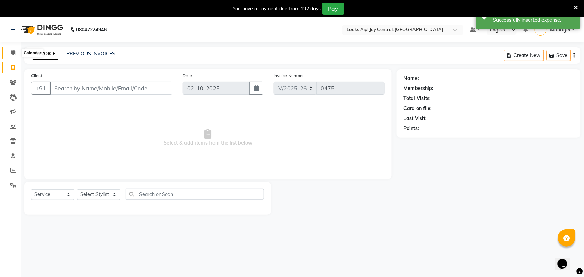
click at [9, 51] on span at bounding box center [13, 53] width 12 height 8
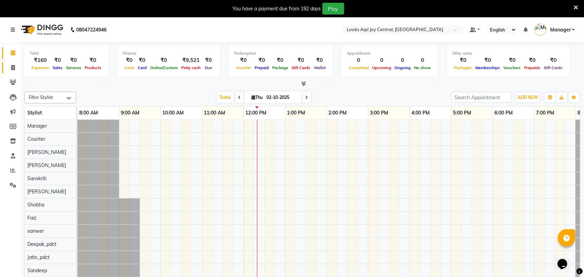
click at [12, 64] on span at bounding box center [13, 68] width 12 height 8
select select "6032"
select select "service"
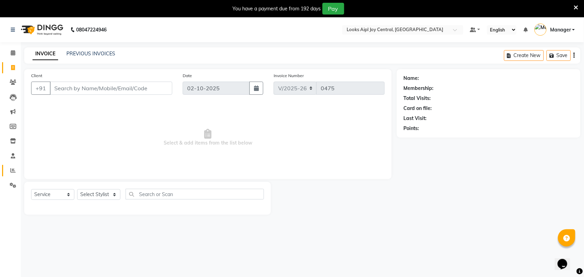
click at [10, 166] on link "Reports" at bounding box center [10, 170] width 17 height 11
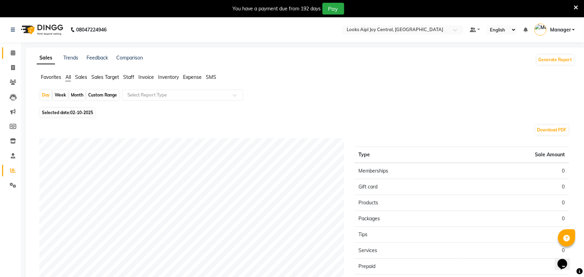
click at [14, 57] on link "Calendar" at bounding box center [10, 52] width 17 height 11
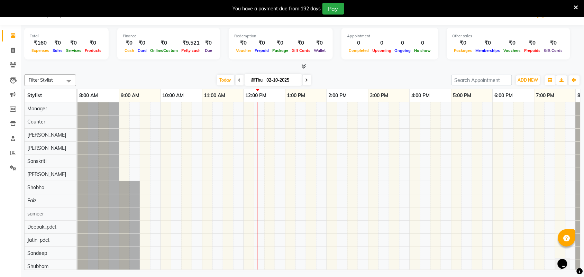
click at [70, 81] on span at bounding box center [69, 80] width 14 height 13
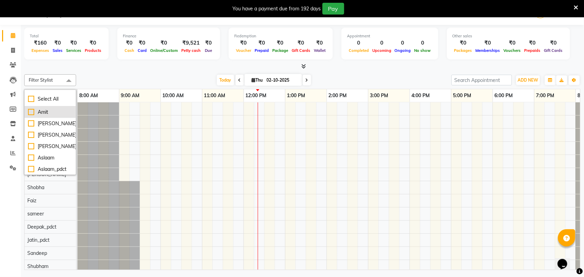
click at [29, 114] on div "Amit" at bounding box center [50, 112] width 44 height 7
checkbox input "true"
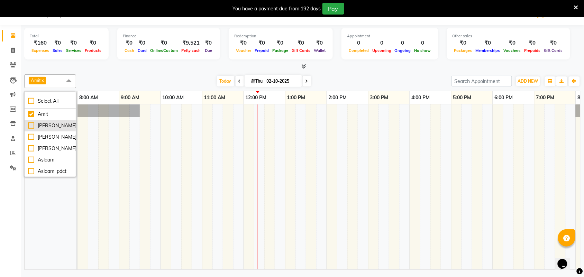
click at [33, 125] on div "[PERSON_NAME]" at bounding box center [50, 125] width 44 height 7
click at [30, 125] on div "[PERSON_NAME]" at bounding box center [50, 125] width 44 height 7
checkbox input "false"
click at [32, 139] on div "[PERSON_NAME]" at bounding box center [50, 137] width 44 height 7
checkbox input "true"
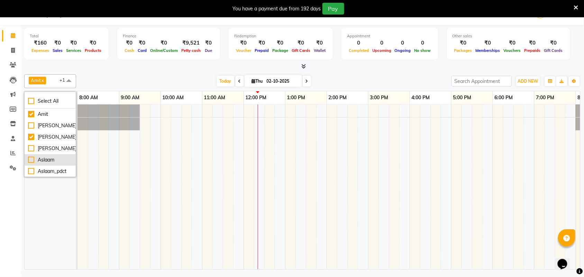
click at [31, 160] on div "Aslaam" at bounding box center [50, 159] width 44 height 7
checkbox input "false"
click at [31, 170] on div "Aslaam_pdct" at bounding box center [50, 171] width 44 height 7
checkbox input "true"
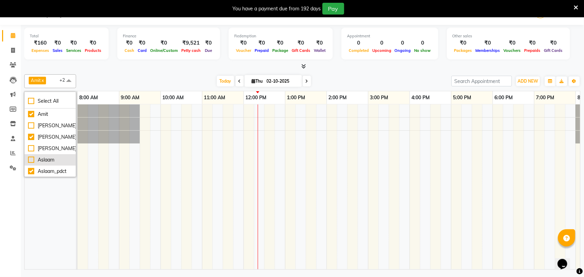
scroll to position [43, 0]
click at [31, 141] on div "Counter" at bounding box center [50, 139] width 44 height 7
checkbox input "true"
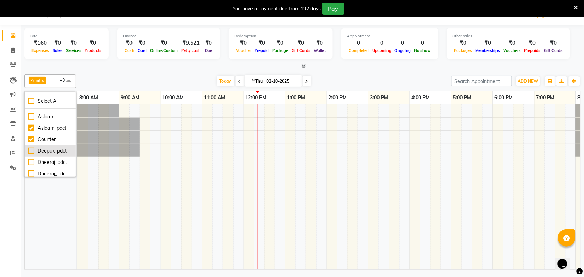
click at [32, 151] on div "Deepak_pdct" at bounding box center [50, 150] width 44 height 7
click at [30, 151] on div "Deepak_pdct" at bounding box center [50, 150] width 44 height 7
checkbox input "false"
click at [31, 163] on div "Dheeraj_pdct" at bounding box center [50, 162] width 44 height 7
checkbox input "true"
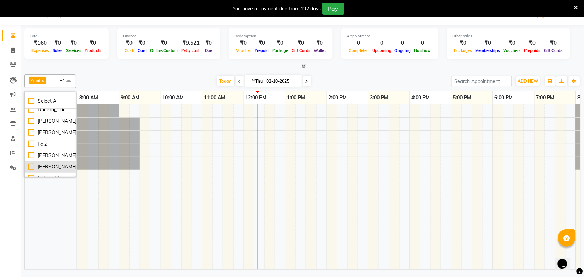
scroll to position [87, 0]
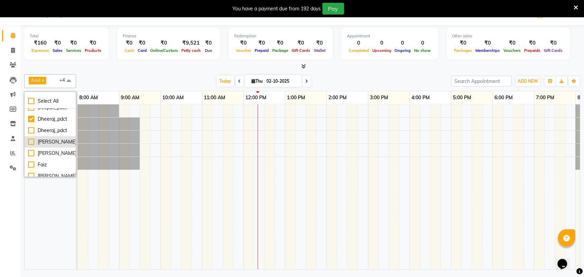
click at [32, 142] on div "[PERSON_NAME]" at bounding box center [50, 141] width 44 height 7
checkbox input "true"
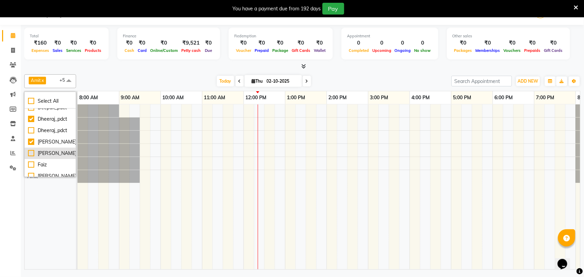
scroll to position [130, 0]
click at [31, 132] on div "[PERSON_NAME]" at bounding box center [50, 132] width 44 height 7
checkbox input "true"
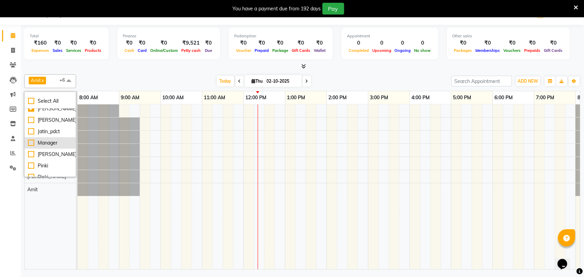
scroll to position [173, 0]
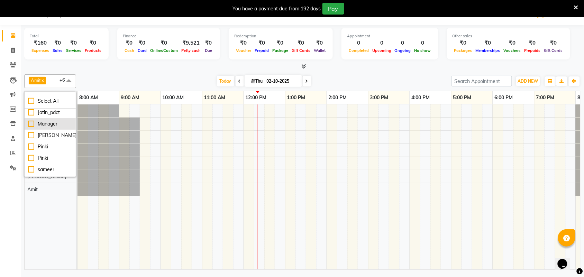
click at [30, 126] on div "Manager" at bounding box center [50, 123] width 44 height 7
checkbox input "true"
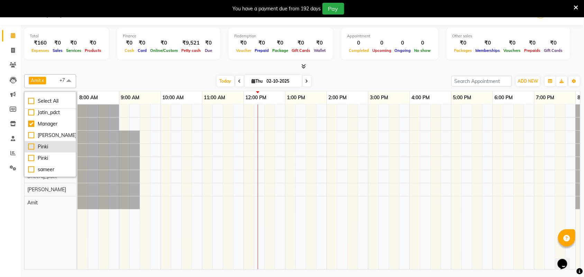
click at [30, 146] on div "Pinki" at bounding box center [50, 146] width 44 height 7
checkbox input "true"
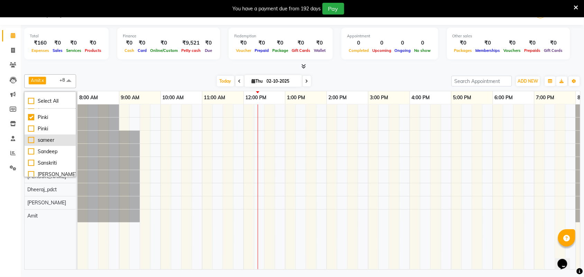
scroll to position [216, 0]
click at [32, 139] on div "Sandeep" at bounding box center [50, 137] width 44 height 7
checkbox input "true"
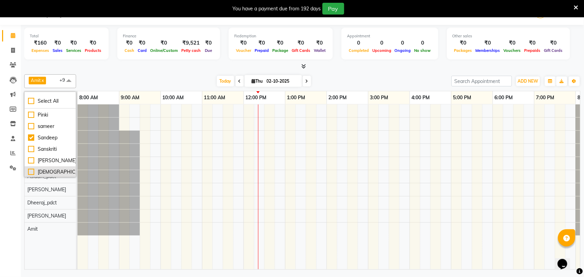
click at [34, 171] on div "[DEMOGRAPHIC_DATA]" at bounding box center [50, 172] width 44 height 7
checkbox input "true"
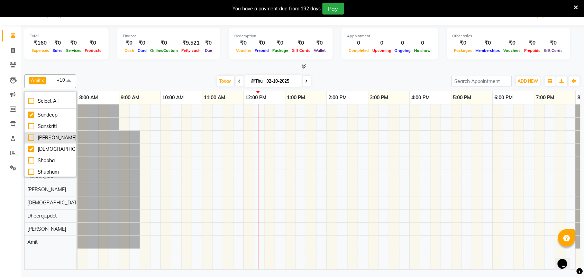
scroll to position [251, 0]
click at [31, 169] on div "[PERSON_NAME]" at bounding box center [50, 171] width 44 height 7
checkbox input "true"
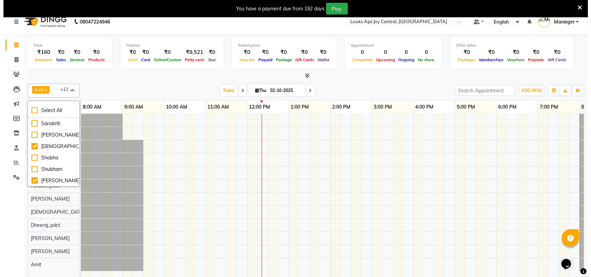
scroll to position [0, 0]
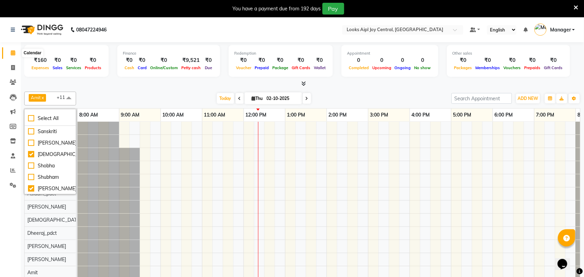
click at [13, 51] on icon at bounding box center [13, 52] width 4 height 5
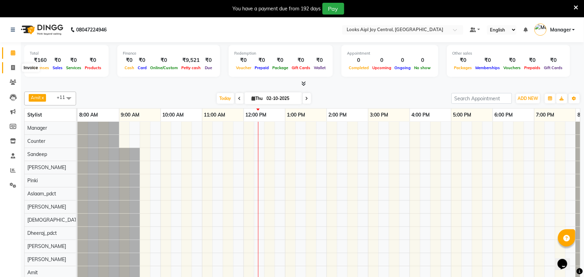
click at [12, 65] on icon at bounding box center [13, 67] width 4 height 5
select select "service"
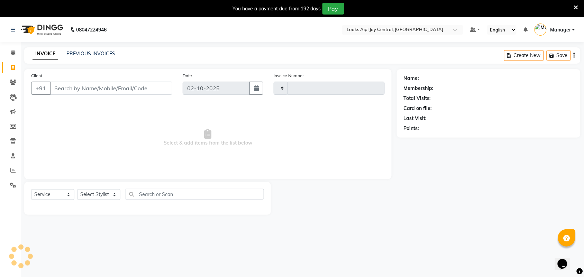
type input "0475"
select select "6032"
click at [578, 7] on icon at bounding box center [576, 7] width 4 height 6
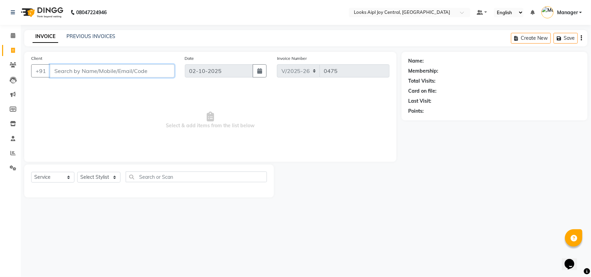
click at [135, 70] on input "Client" at bounding box center [112, 70] width 125 height 13
type input "8920947142"
click at [151, 75] on button "Add Client" at bounding box center [157, 70] width 36 height 13
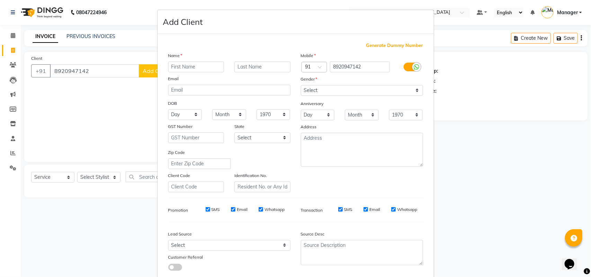
click at [172, 68] on input "text" at bounding box center [196, 67] width 56 height 11
type input "[PERSON_NAME]"
drag, startPoint x: 347, startPoint y: 89, endPoint x: 343, endPoint y: 90, distance: 4.2
click at [347, 89] on select "Select [DEMOGRAPHIC_DATA] [DEMOGRAPHIC_DATA] Other Prefer Not To Say" at bounding box center [362, 90] width 122 height 11
select select "male"
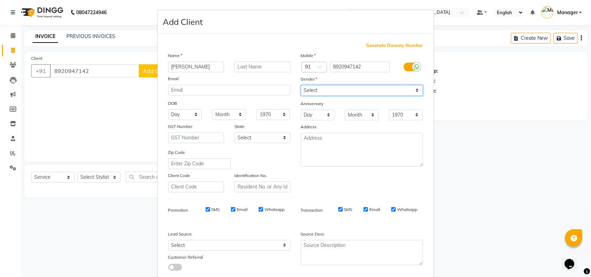
click at [301, 85] on select "Select [DEMOGRAPHIC_DATA] [DEMOGRAPHIC_DATA] Other Prefer Not To Say" at bounding box center [362, 90] width 122 height 11
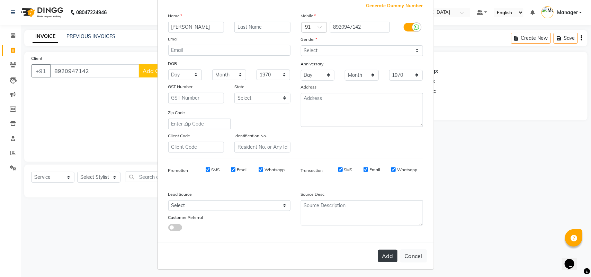
click at [381, 253] on button "Add" at bounding box center [387, 256] width 19 height 12
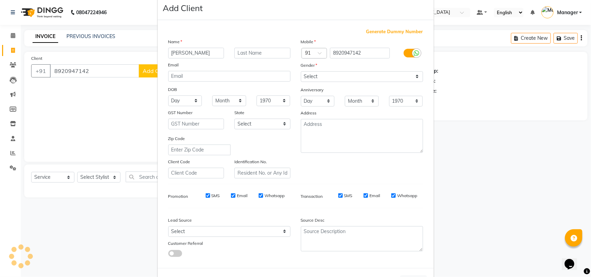
scroll to position [0, 0]
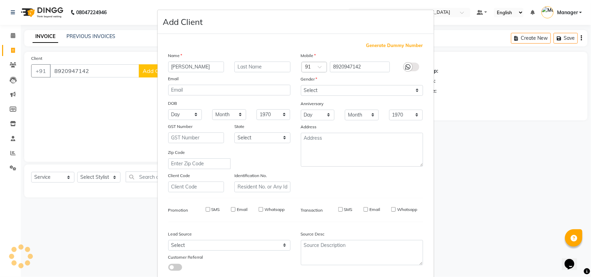
select select
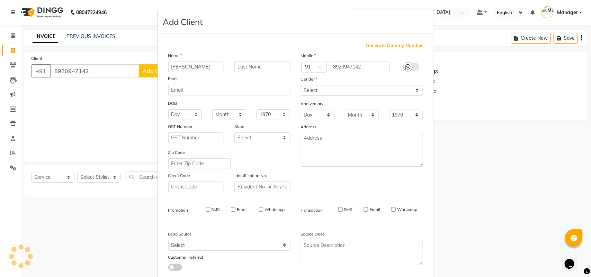
select select
checkbox input "false"
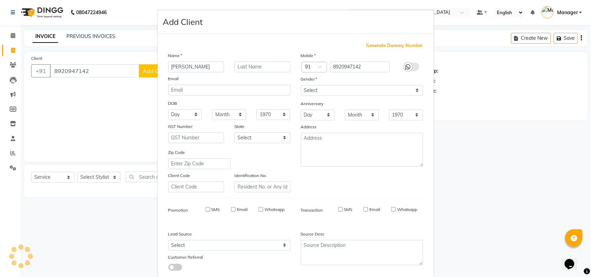
checkbox input "false"
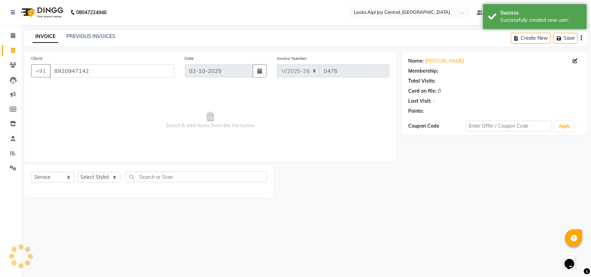
select select "1: Object"
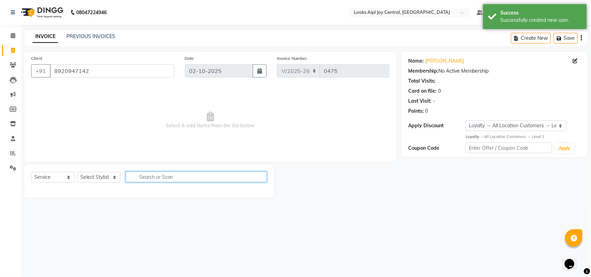
click at [178, 178] on input "text" at bounding box center [196, 177] width 141 height 11
type input "sty"
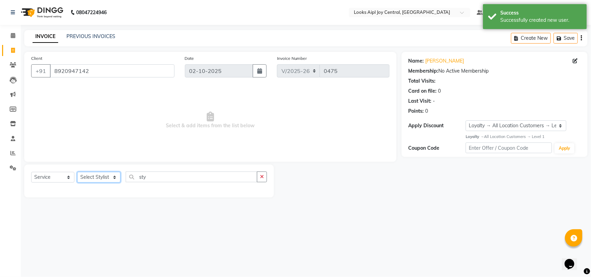
click at [96, 178] on select "Select Stylist [PERSON_NAME] [PERSON_NAME] Counter Deepak_pdct [PERSON_NAME] [P…" at bounding box center [98, 177] width 43 height 11
select select "92840"
click at [77, 172] on select "Select Stylist [PERSON_NAME] [PERSON_NAME] Counter Deepak_pdct [PERSON_NAME] [P…" at bounding box center [98, 177] width 43 height 11
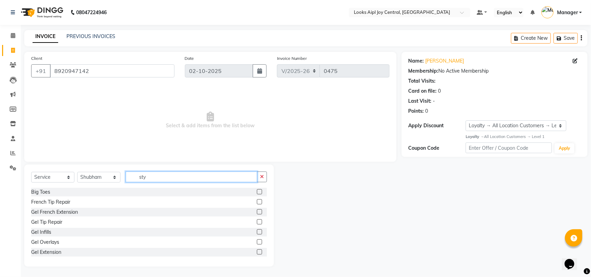
click at [159, 177] on input "sty" at bounding box center [192, 177] width 132 height 11
type input "s"
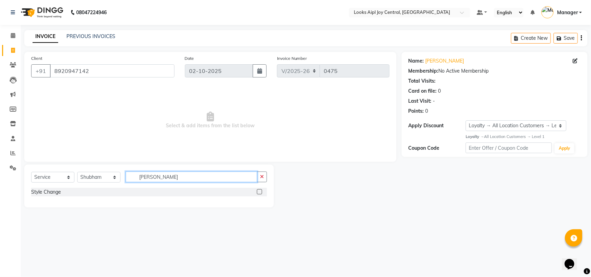
type input "chang"
click at [259, 194] on label at bounding box center [259, 191] width 5 height 5
click at [259, 194] on input "checkbox" at bounding box center [259, 192] width 4 height 4
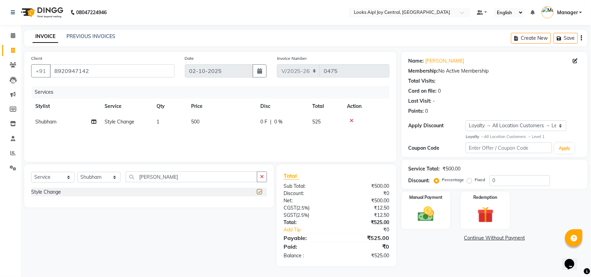
checkbox input "false"
drag, startPoint x: 166, startPoint y: 177, endPoint x: 126, endPoint y: 176, distance: 40.5
click at [126, 176] on input "chang" at bounding box center [192, 177] width 132 height 11
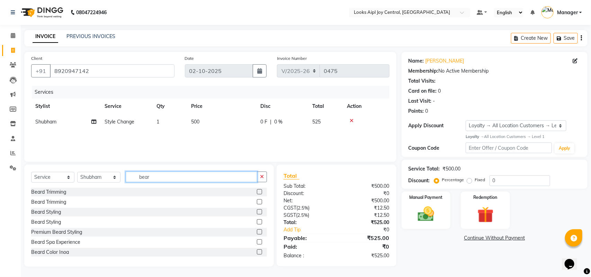
type input "bear"
click at [257, 202] on label at bounding box center [259, 201] width 5 height 5
click at [257, 202] on input "checkbox" at bounding box center [259, 202] width 4 height 4
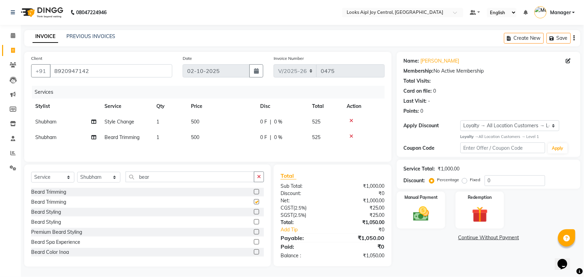
checkbox input "false"
click at [195, 137] on span "500" at bounding box center [195, 137] width 8 height 6
select select "92840"
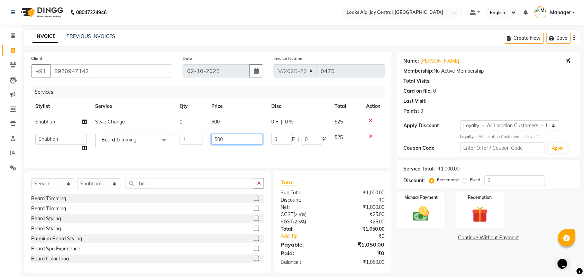
drag, startPoint x: 227, startPoint y: 139, endPoint x: 210, endPoint y: 141, distance: 16.7
click at [210, 141] on td "500" at bounding box center [237, 143] width 60 height 26
type input "400"
click at [199, 157] on div "Services Stylist Service Qty Price Disc Total Action Shubham Style Change 1 500…" at bounding box center [208, 124] width 354 height 76
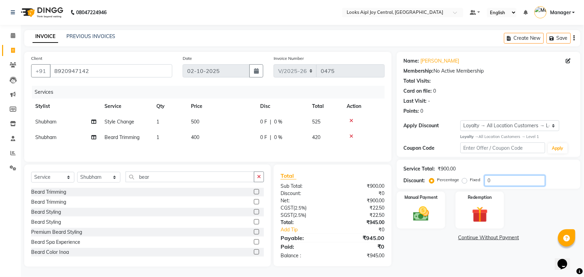
drag, startPoint x: 495, startPoint y: 183, endPoint x: 473, endPoint y: 183, distance: 21.5
click at [473, 183] on div "Percentage Fixed 0" at bounding box center [488, 180] width 115 height 11
type input "36"
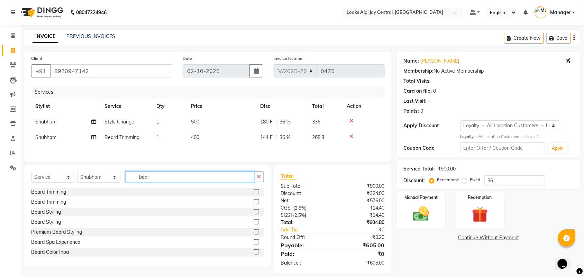
drag, startPoint x: 153, startPoint y: 179, endPoint x: 137, endPoint y: 177, distance: 15.7
click at [137, 177] on input "bear" at bounding box center [190, 177] width 129 height 11
type input "o"
type input "head"
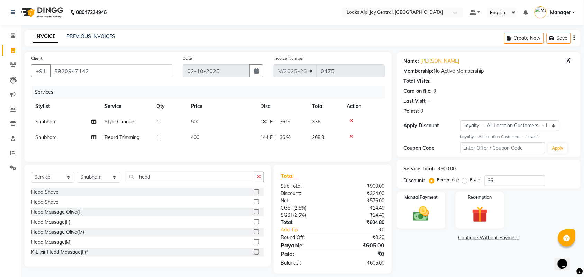
click at [254, 234] on label at bounding box center [256, 231] width 5 height 5
click at [254, 234] on input "checkbox" at bounding box center [256, 232] width 4 height 4
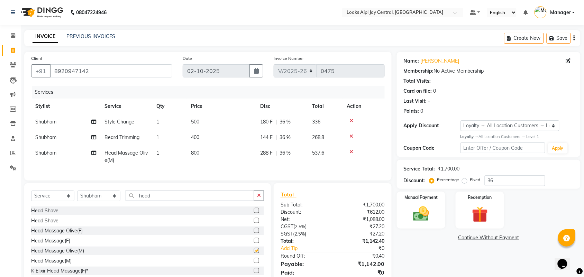
checkbox input "false"
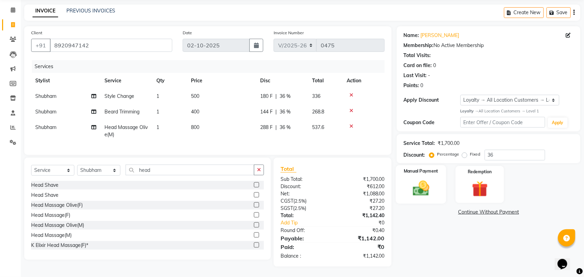
click at [426, 184] on img at bounding box center [421, 188] width 27 height 19
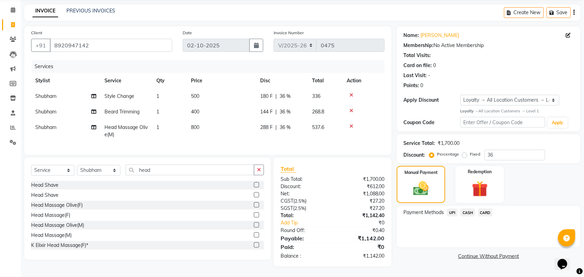
click at [454, 209] on span "UPI" at bounding box center [452, 213] width 11 height 8
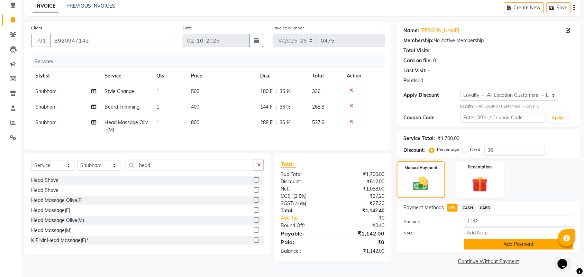
click at [531, 241] on button "Add Payment" at bounding box center [519, 244] width 110 height 11
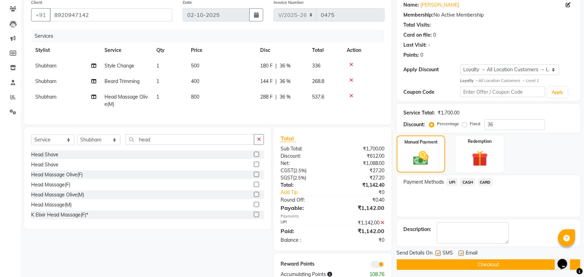
scroll to position [80, 0]
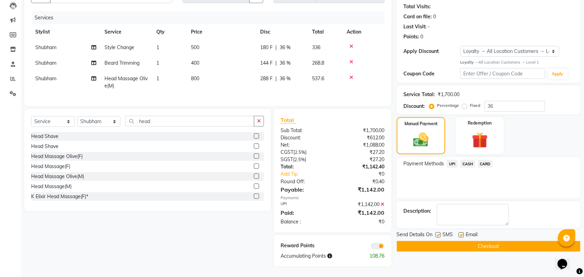
click at [473, 243] on button "Checkout" at bounding box center [489, 246] width 184 height 11
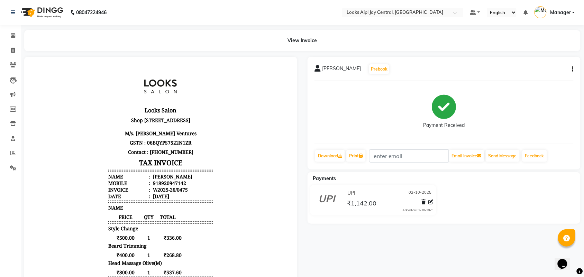
select select "service"
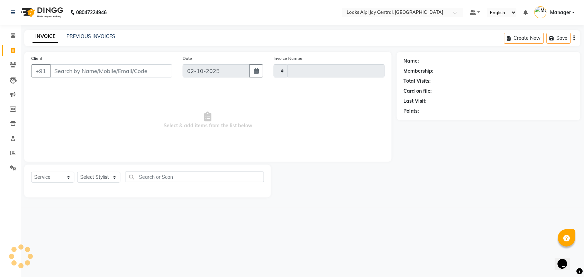
type input "0476"
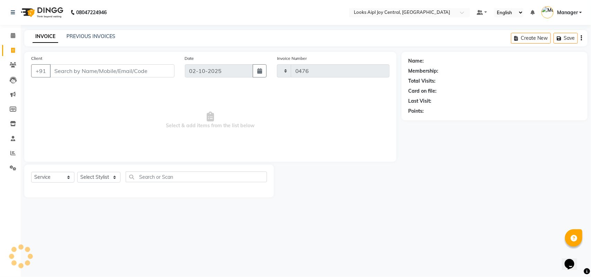
select select "6032"
click at [90, 38] on link "PREVIOUS INVOICES" at bounding box center [90, 36] width 49 height 6
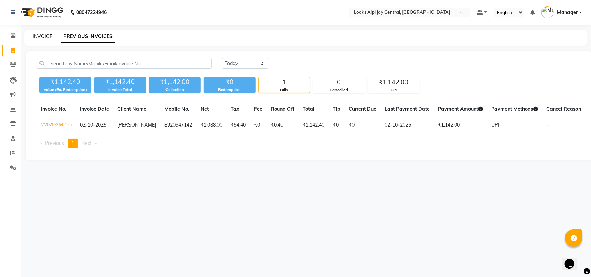
click at [42, 36] on link "INVOICE" at bounding box center [43, 36] width 20 height 6
select select "service"
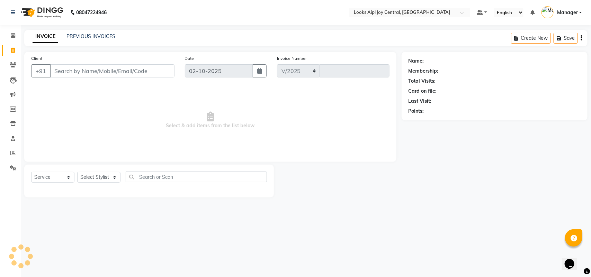
select select "6032"
type input "0477"
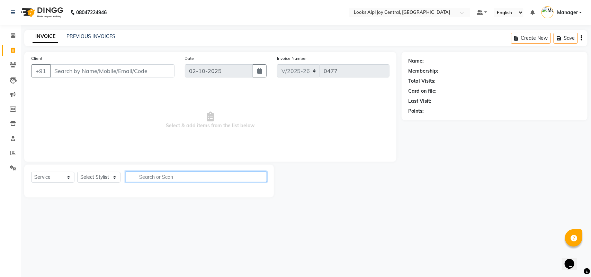
click at [168, 180] on input "text" at bounding box center [196, 177] width 141 height 11
type input "s"
type input "cha"
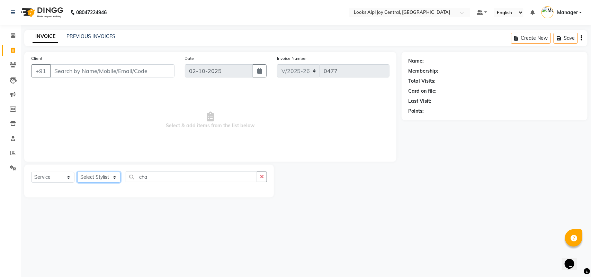
click at [92, 178] on select "Select Stylist [PERSON_NAME] [PERSON_NAME] Counter Deepak_pdct [PERSON_NAME] [P…" at bounding box center [98, 177] width 43 height 11
select select "92840"
click at [77, 172] on select "Select Stylist [PERSON_NAME] [PERSON_NAME] Counter Deepak_pdct [PERSON_NAME] [P…" at bounding box center [98, 177] width 43 height 11
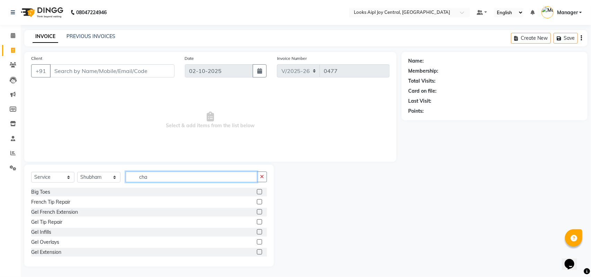
click at [153, 177] on input "cha" at bounding box center [192, 177] width 132 height 11
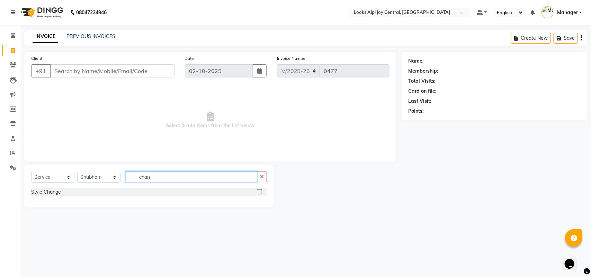
type input "chan"
click at [260, 191] on label at bounding box center [259, 191] width 5 height 5
click at [260, 191] on input "checkbox" at bounding box center [259, 192] width 4 height 4
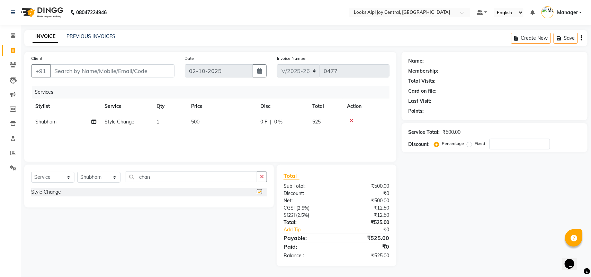
checkbox input "false"
click at [75, 72] on input "Client" at bounding box center [112, 70] width 125 height 13
type input "9"
type input "0"
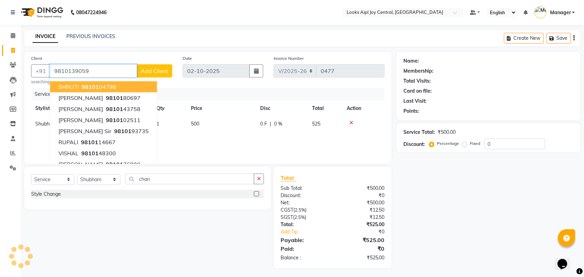
type input "9810139059"
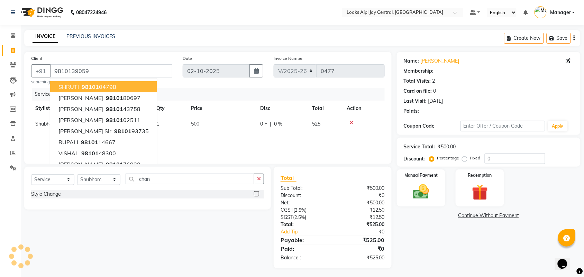
select select "1: Object"
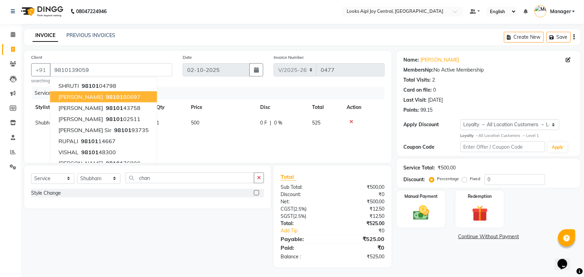
scroll to position [2, 0]
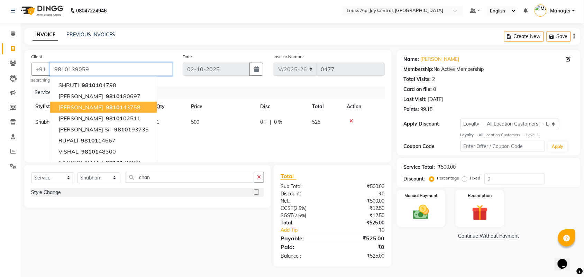
click at [142, 68] on input "9810139059" at bounding box center [111, 69] width 123 height 13
drag, startPoint x: 508, startPoint y: 175, endPoint x: 482, endPoint y: 183, distance: 27.3
click at [482, 183] on div "Percentage Fixed 0" at bounding box center [488, 179] width 115 height 11
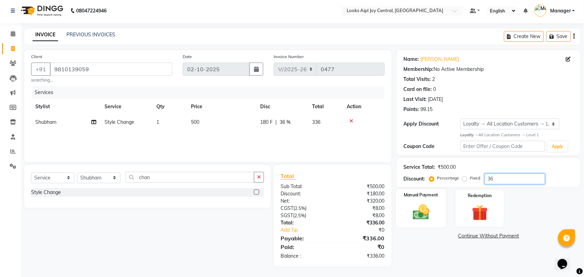
type input "36"
click at [423, 210] on img at bounding box center [421, 212] width 27 height 19
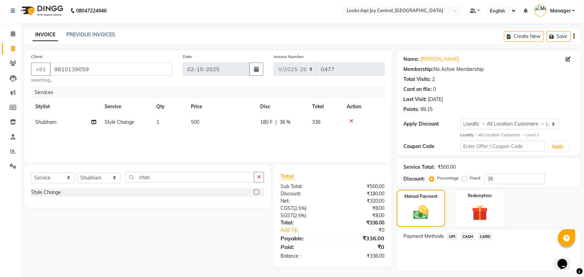
click at [448, 237] on span "UPI" at bounding box center [452, 237] width 11 height 8
click at [493, 272] on button "Add Payment" at bounding box center [519, 273] width 110 height 11
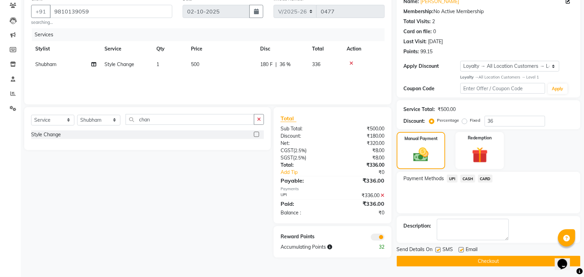
click at [506, 262] on button "Checkout" at bounding box center [489, 261] width 184 height 11
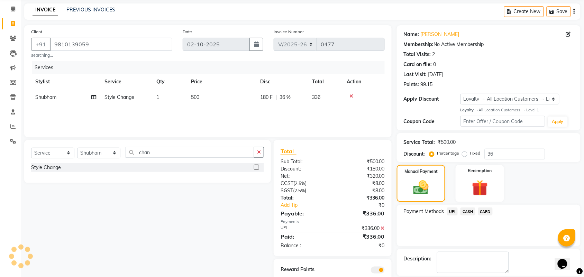
scroll to position [0, 0]
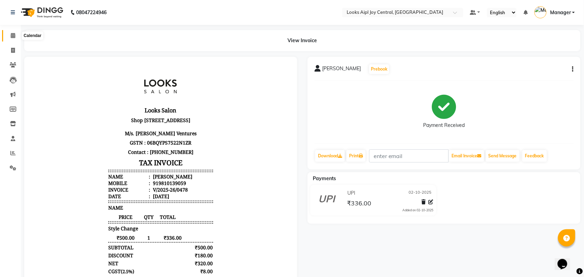
click at [11, 39] on span at bounding box center [13, 36] width 12 height 8
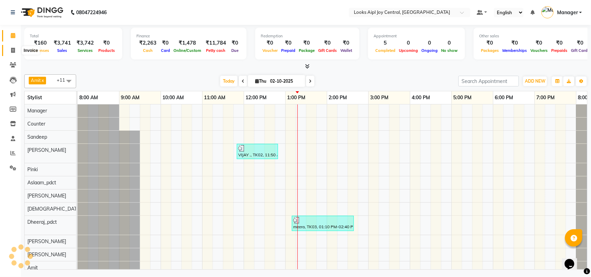
click at [14, 54] on span at bounding box center [13, 51] width 12 height 8
select select "service"
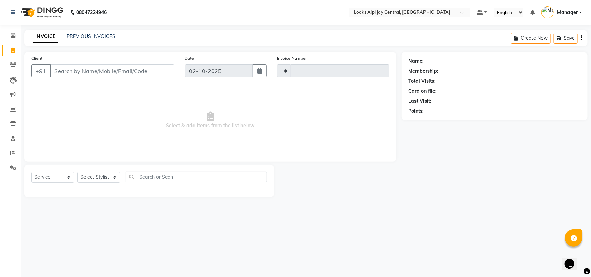
type input "0479"
select select "6032"
click at [11, 36] on icon at bounding box center [13, 35] width 4 height 5
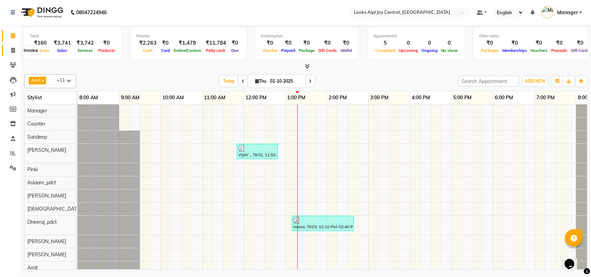
click at [11, 52] on icon at bounding box center [13, 50] width 4 height 5
select select "service"
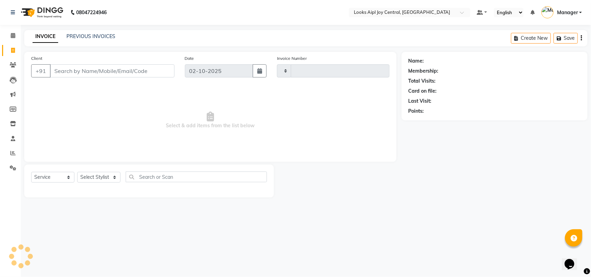
type input "0479"
select select "6032"
click at [82, 33] on link "PREVIOUS INVOICES" at bounding box center [90, 36] width 49 height 6
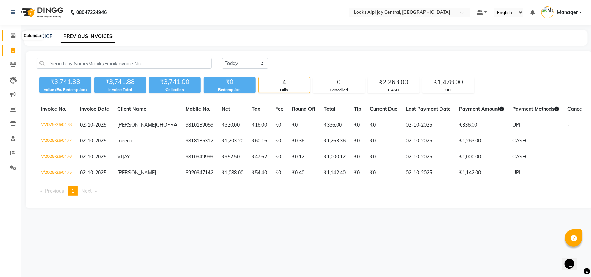
click at [14, 34] on icon at bounding box center [13, 35] width 4 height 5
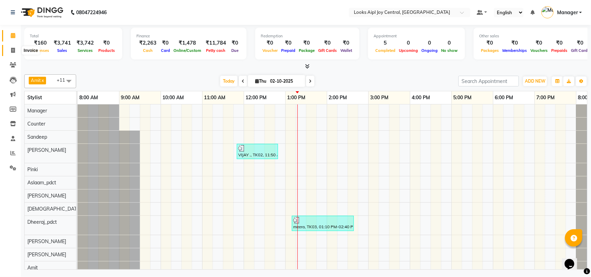
click at [12, 47] on span at bounding box center [13, 51] width 12 height 8
select select "6032"
select select "service"
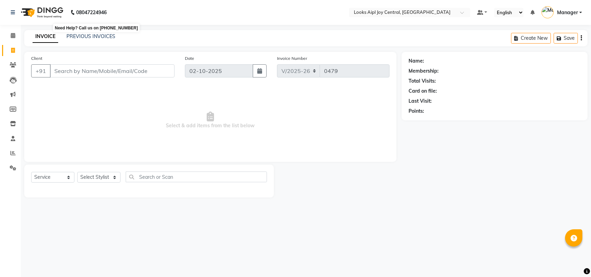
select select "6032"
select select "service"
click at [90, 39] on div "PREVIOUS INVOICES" at bounding box center [90, 36] width 49 height 7
click at [92, 35] on link "PREVIOUS INVOICES" at bounding box center [90, 36] width 49 height 6
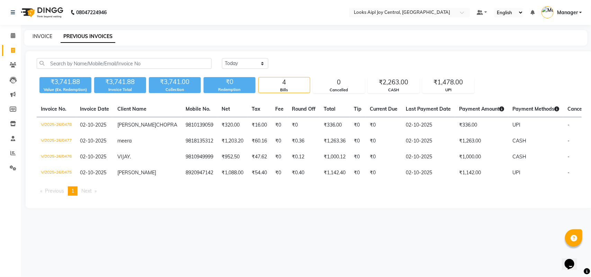
click at [33, 38] on link "INVOICE" at bounding box center [43, 36] width 20 height 6
select select "6032"
select select "service"
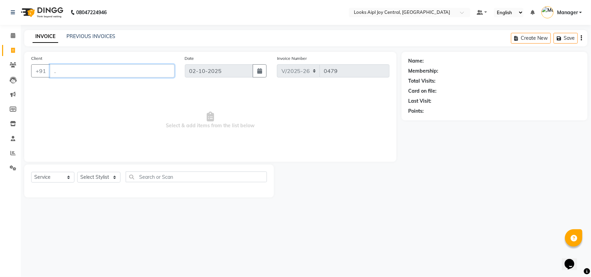
type input "."
click at [416, 211] on div "08047224946 Select Location × Looks Aipl Joy Central, Gurgaon Default Panel My …" at bounding box center [295, 138] width 591 height 277
click at [409, 191] on div "Name: Membership: Total Visits: Card on file: Last Visit: Points:" at bounding box center [496, 125] width 191 height 146
